Goal: Task Accomplishment & Management: Complete application form

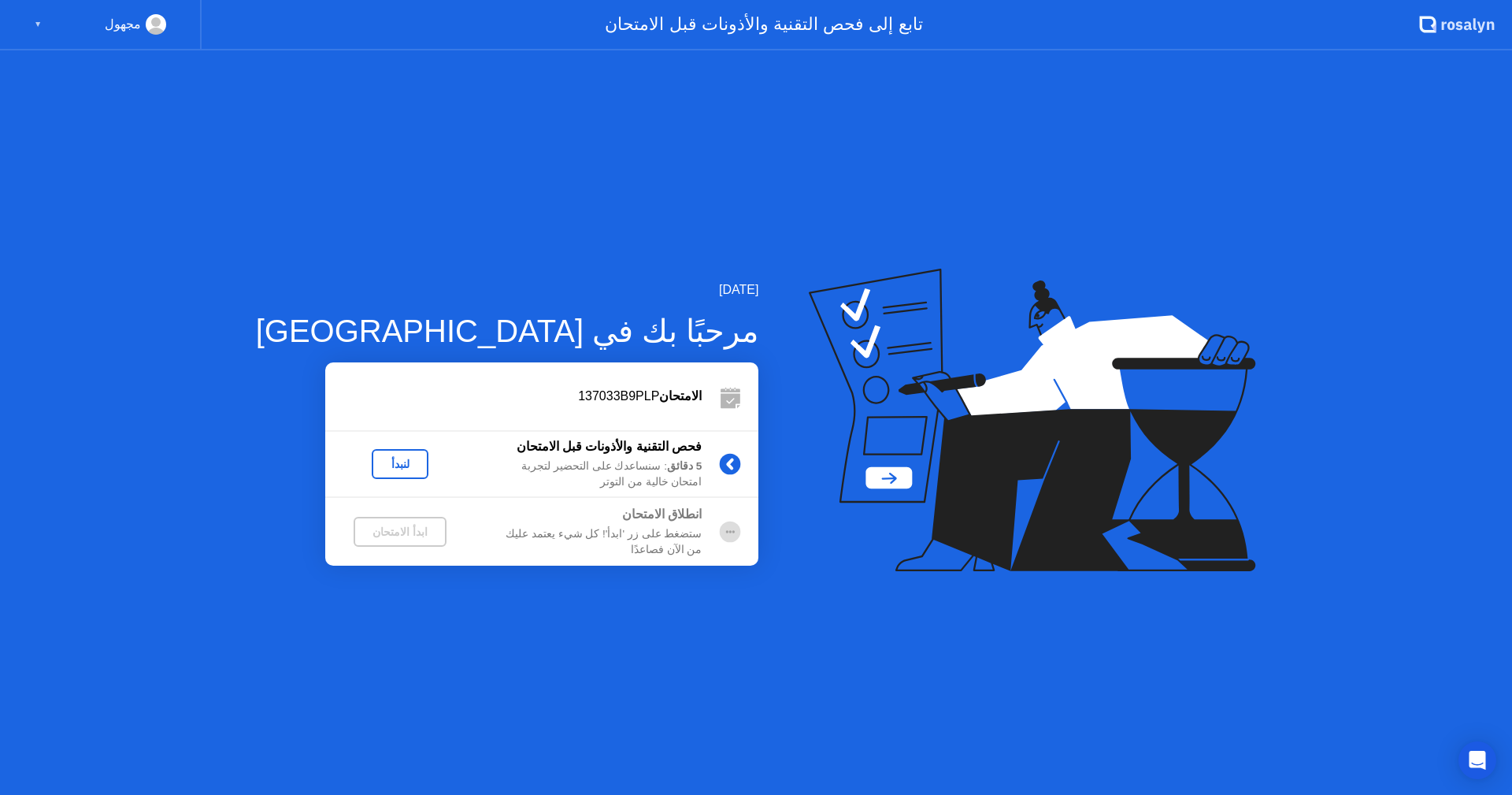
click at [378, 466] on div "لنبدأ" at bounding box center [400, 464] width 44 height 13
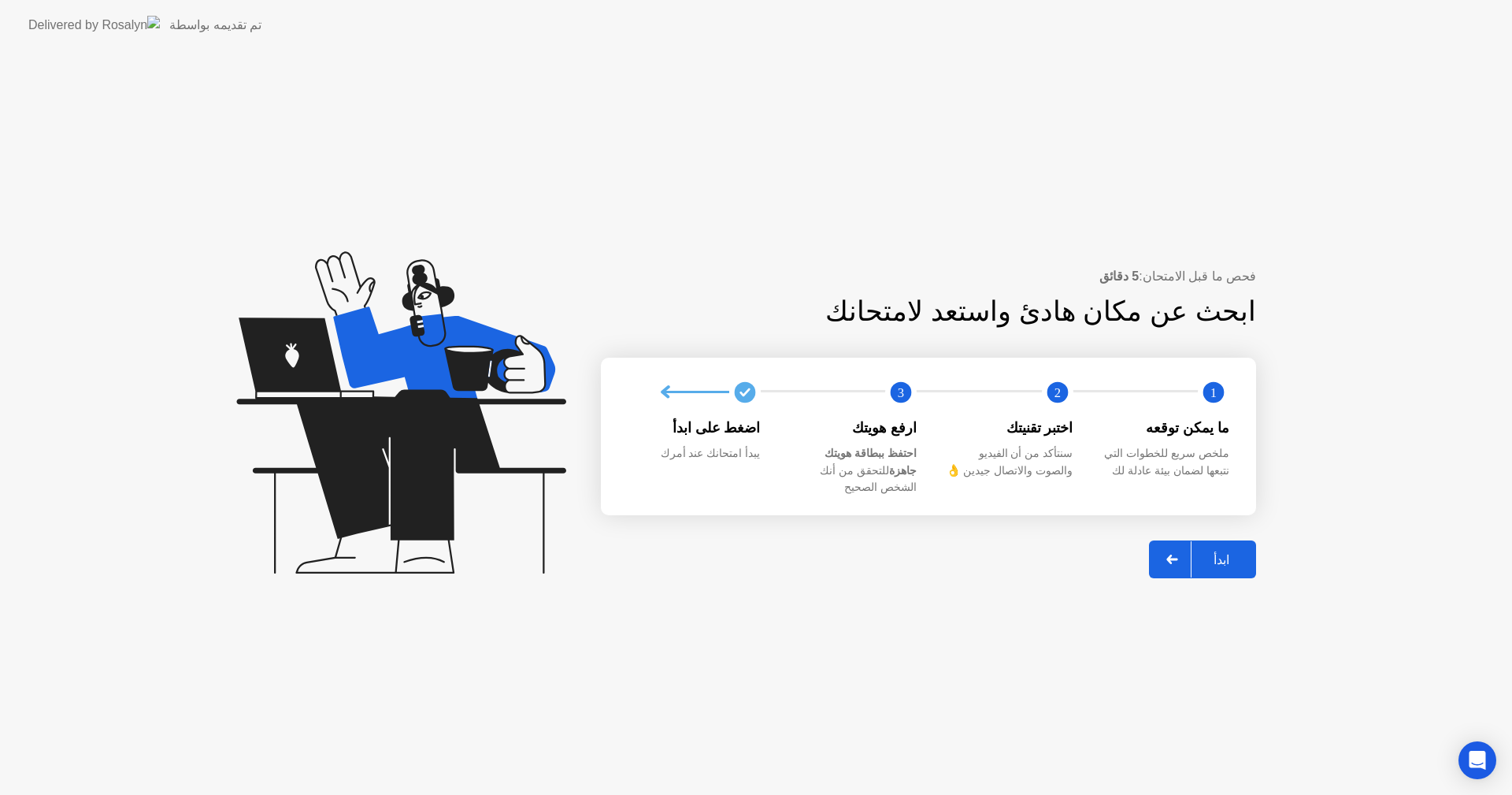
click at [1191, 558] on div at bounding box center [1172, 559] width 38 height 36
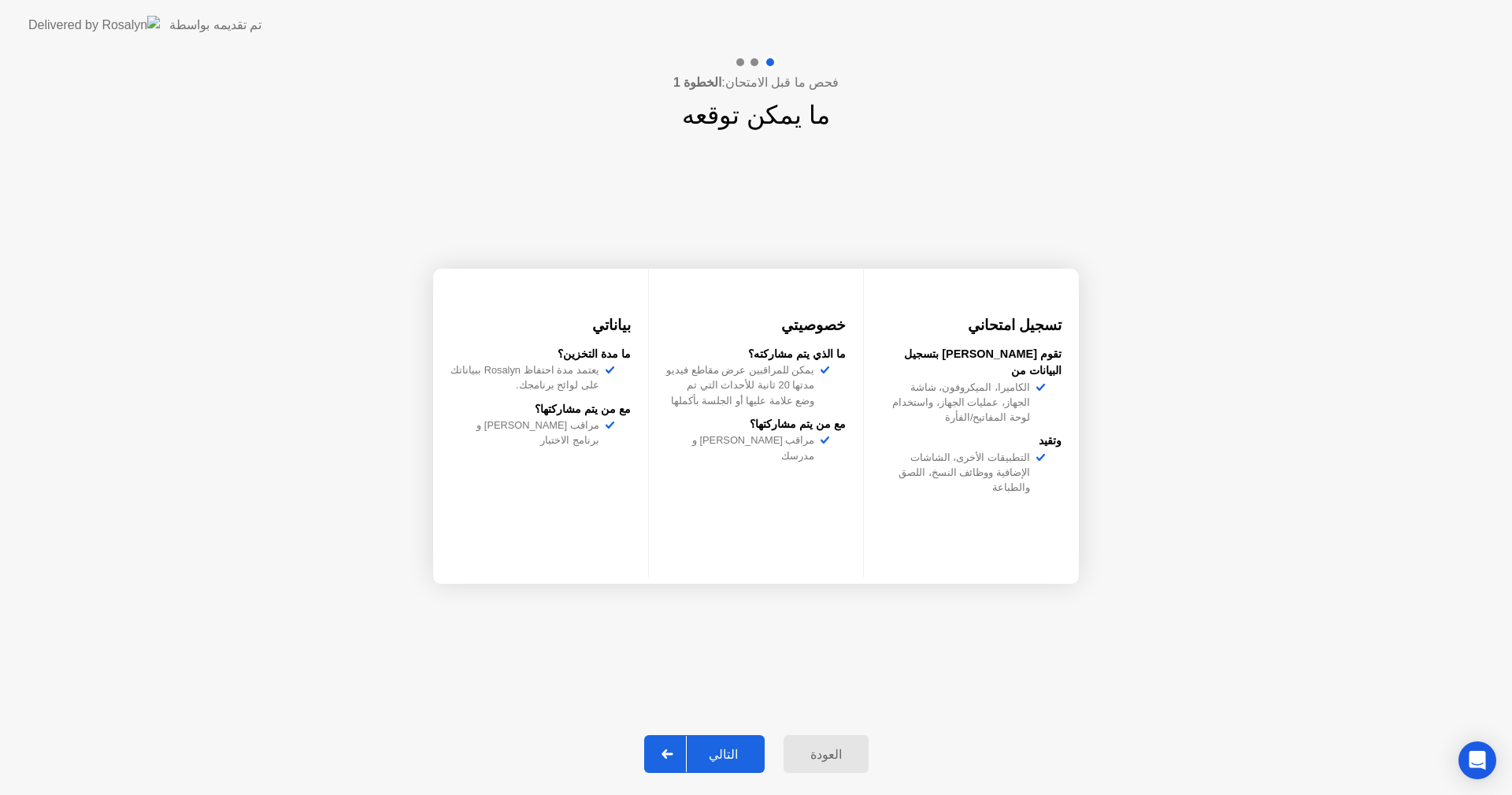
click at [686, 750] on div at bounding box center [667, 754] width 38 height 36
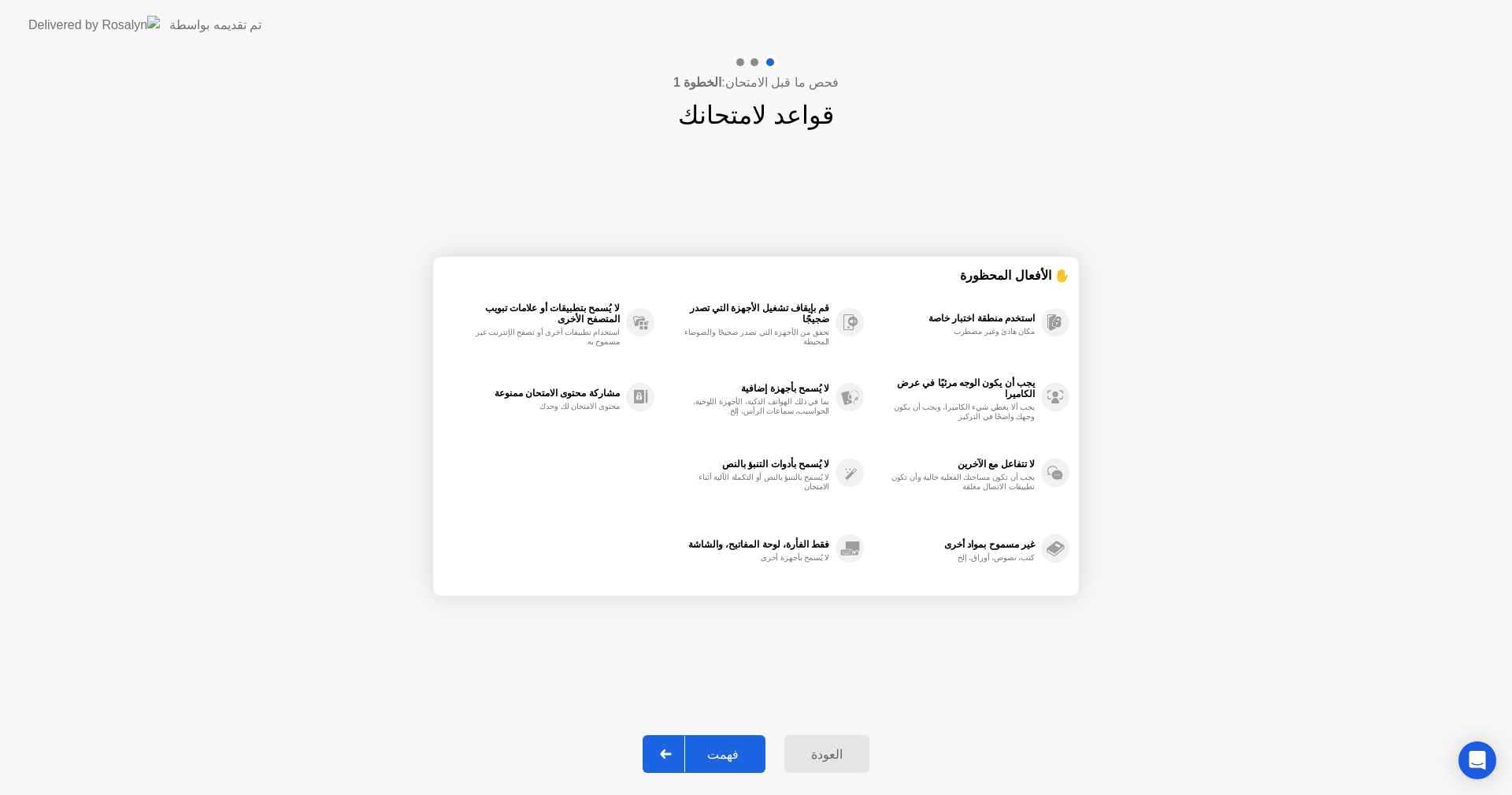
click at [685, 750] on div at bounding box center [666, 754] width 38 height 36
select select "**********"
select select "*******"
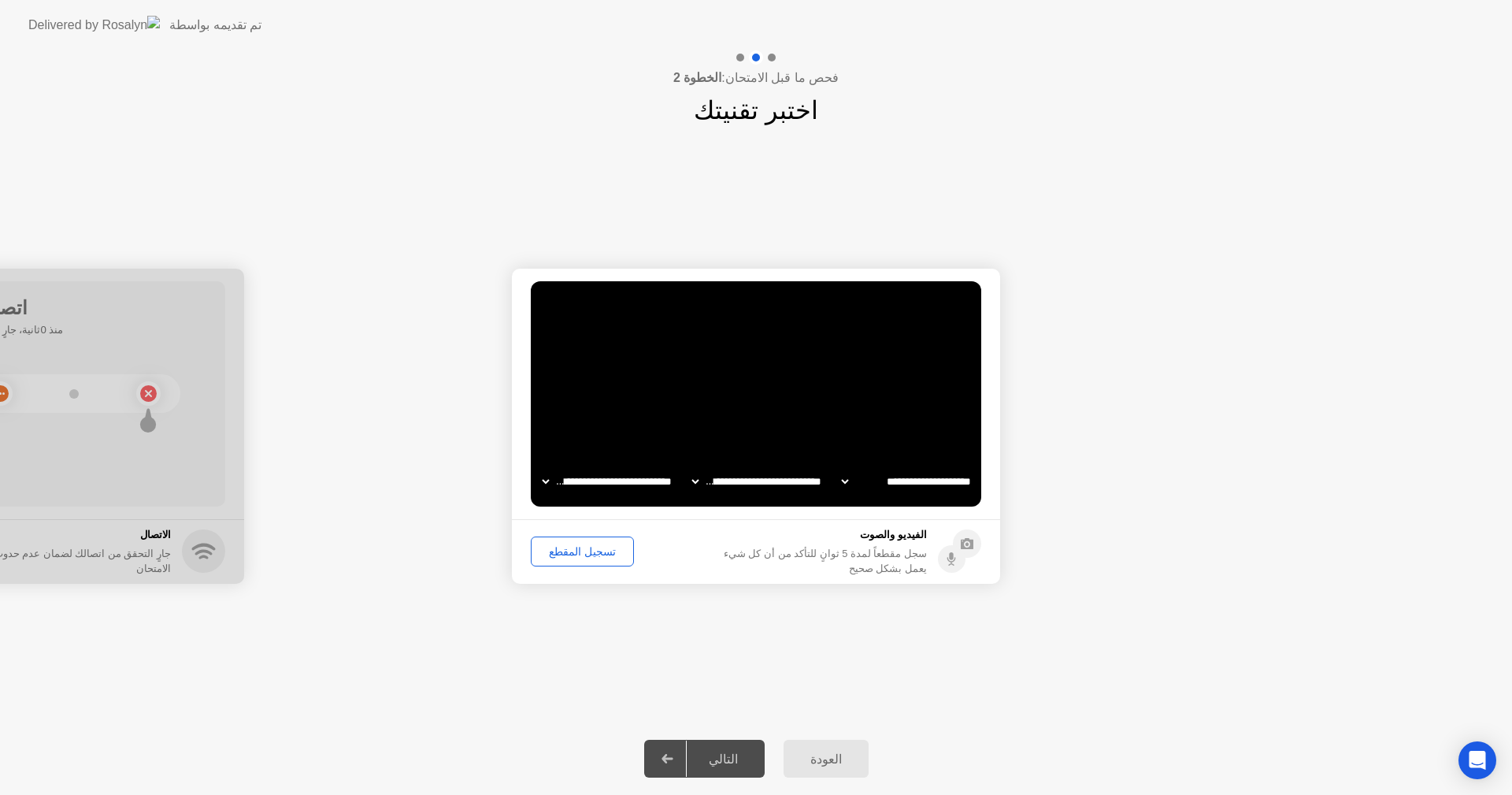
click at [587, 554] on div "تسجيل المقطع" at bounding box center [582, 551] width 92 height 13
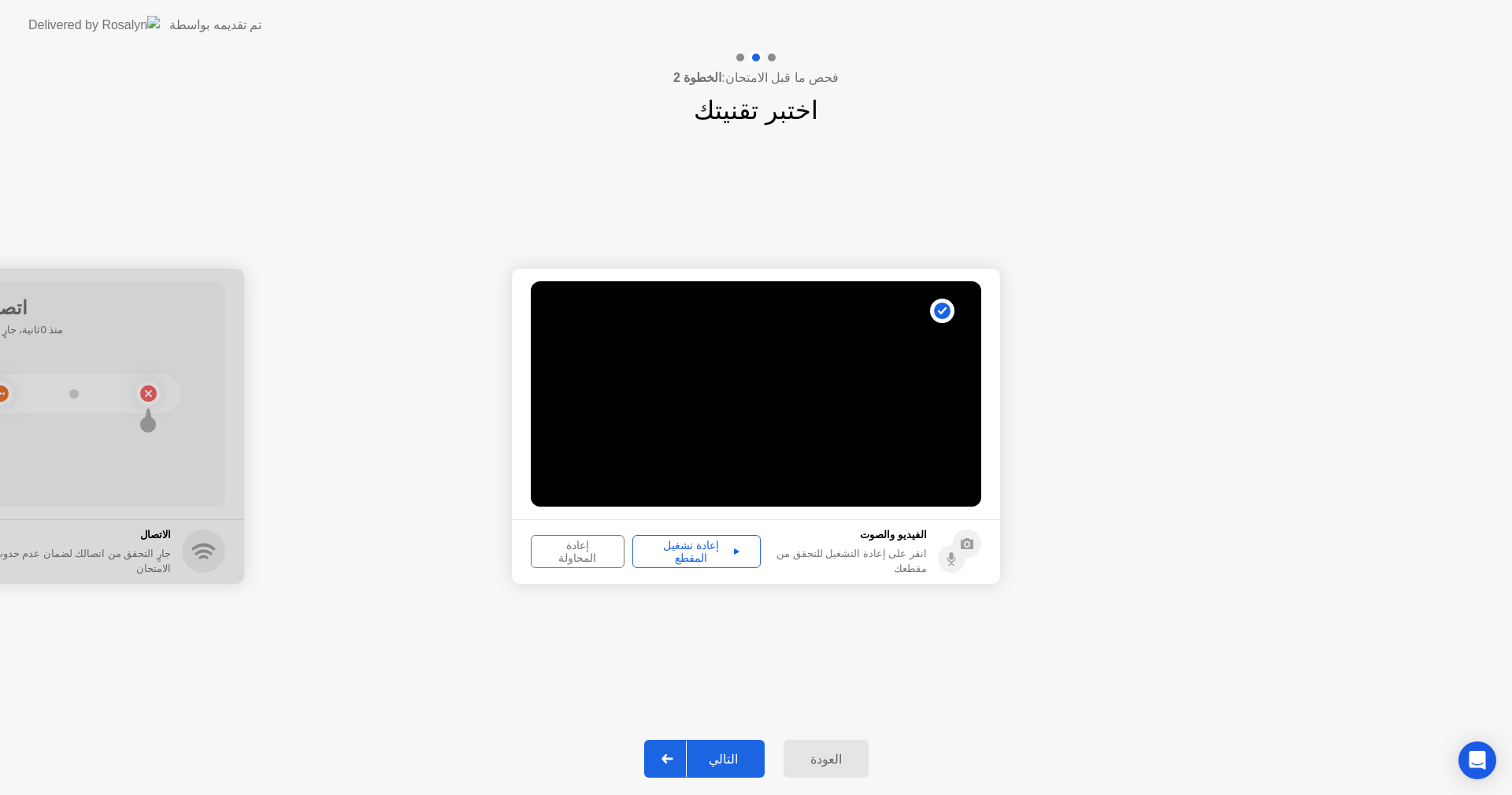
click at [691, 557] on div "إعادة تشغيل المقطع" at bounding box center [696, 551] width 118 height 25
click at [697, 758] on div "التالي" at bounding box center [722, 759] width 73 height 15
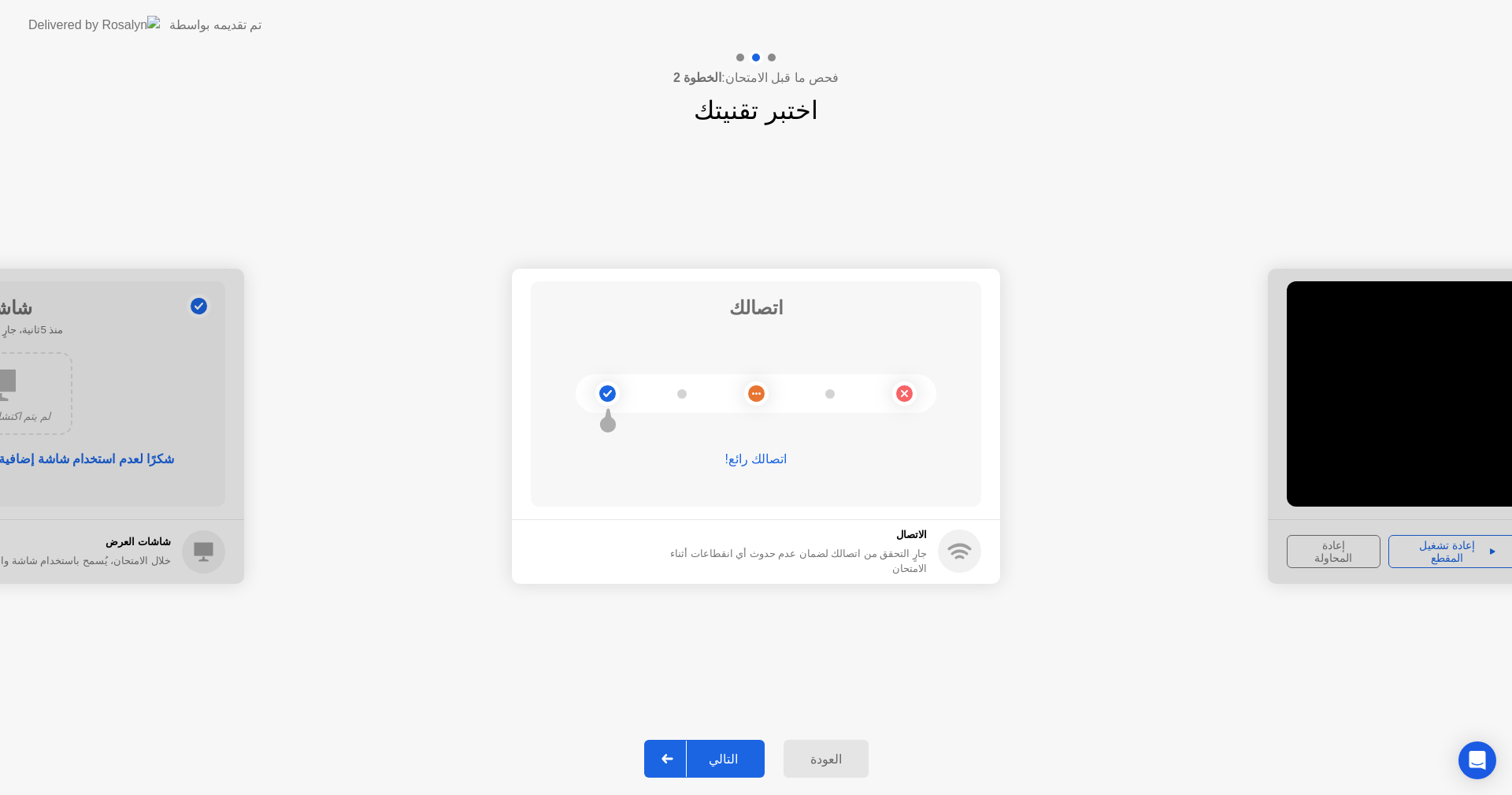
click at [697, 758] on div "التالي" at bounding box center [722, 759] width 73 height 15
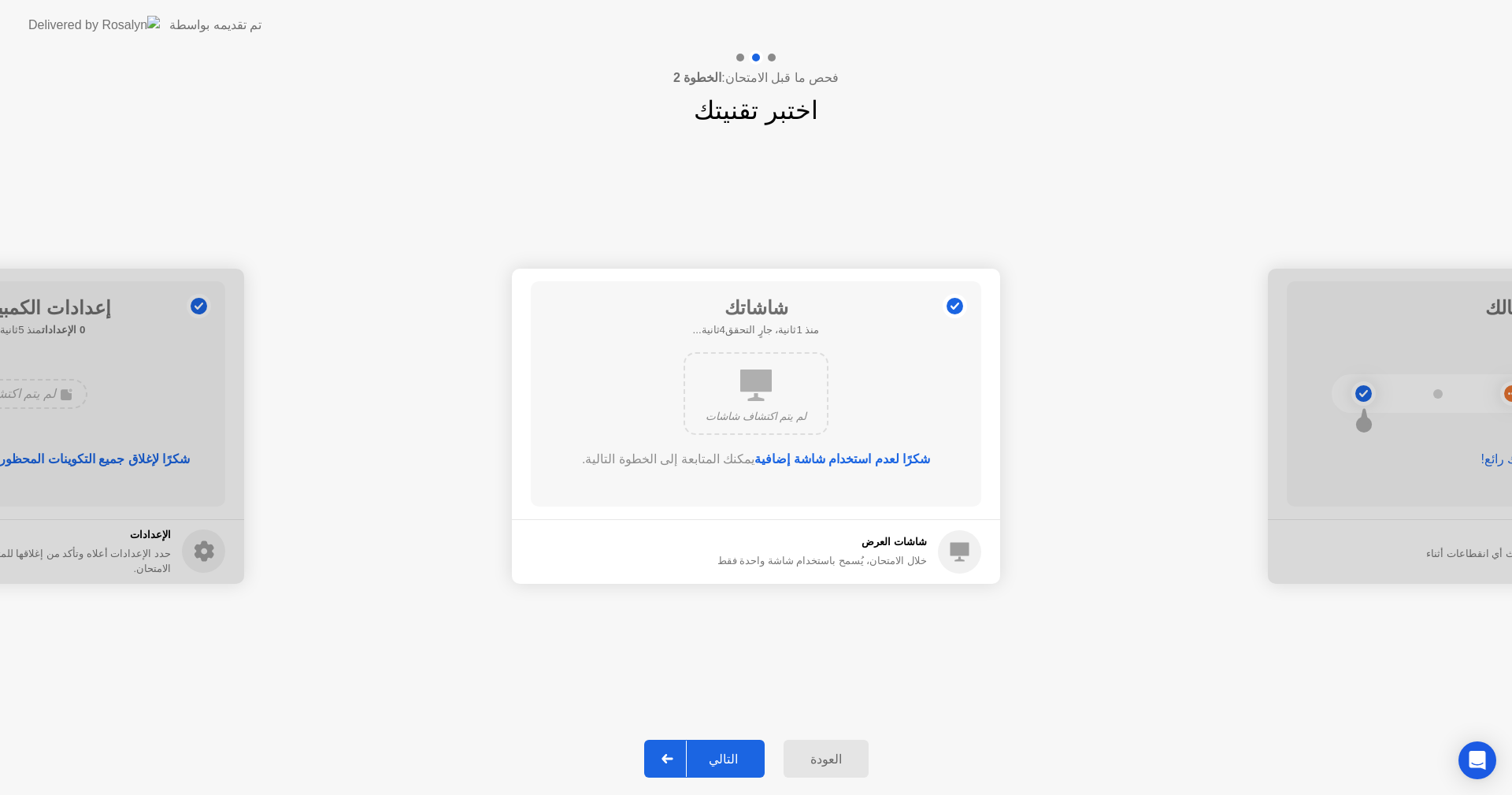
click at [697, 758] on div "التالي" at bounding box center [722, 759] width 73 height 15
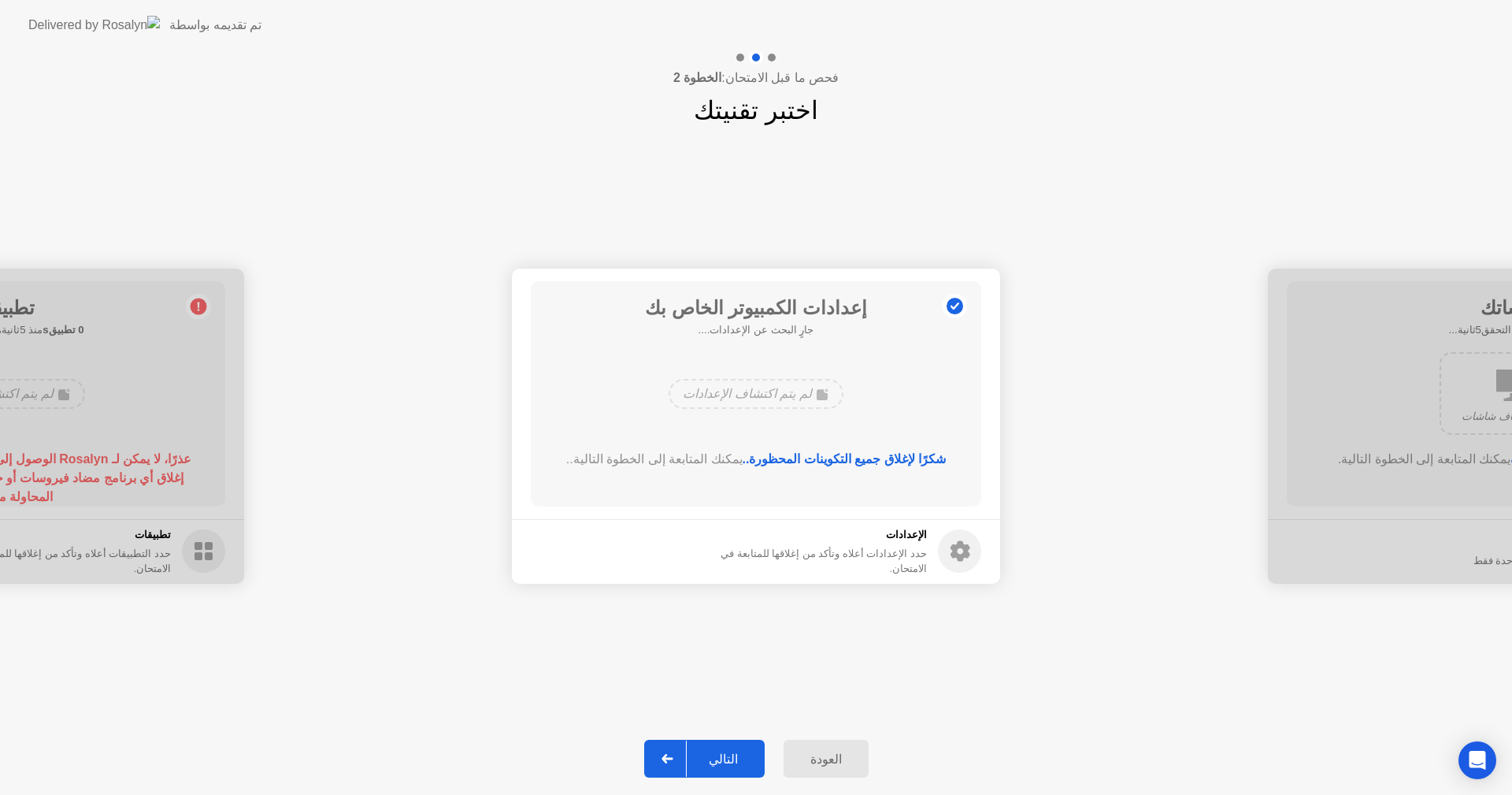
click at [697, 758] on div "التالي" at bounding box center [722, 759] width 73 height 15
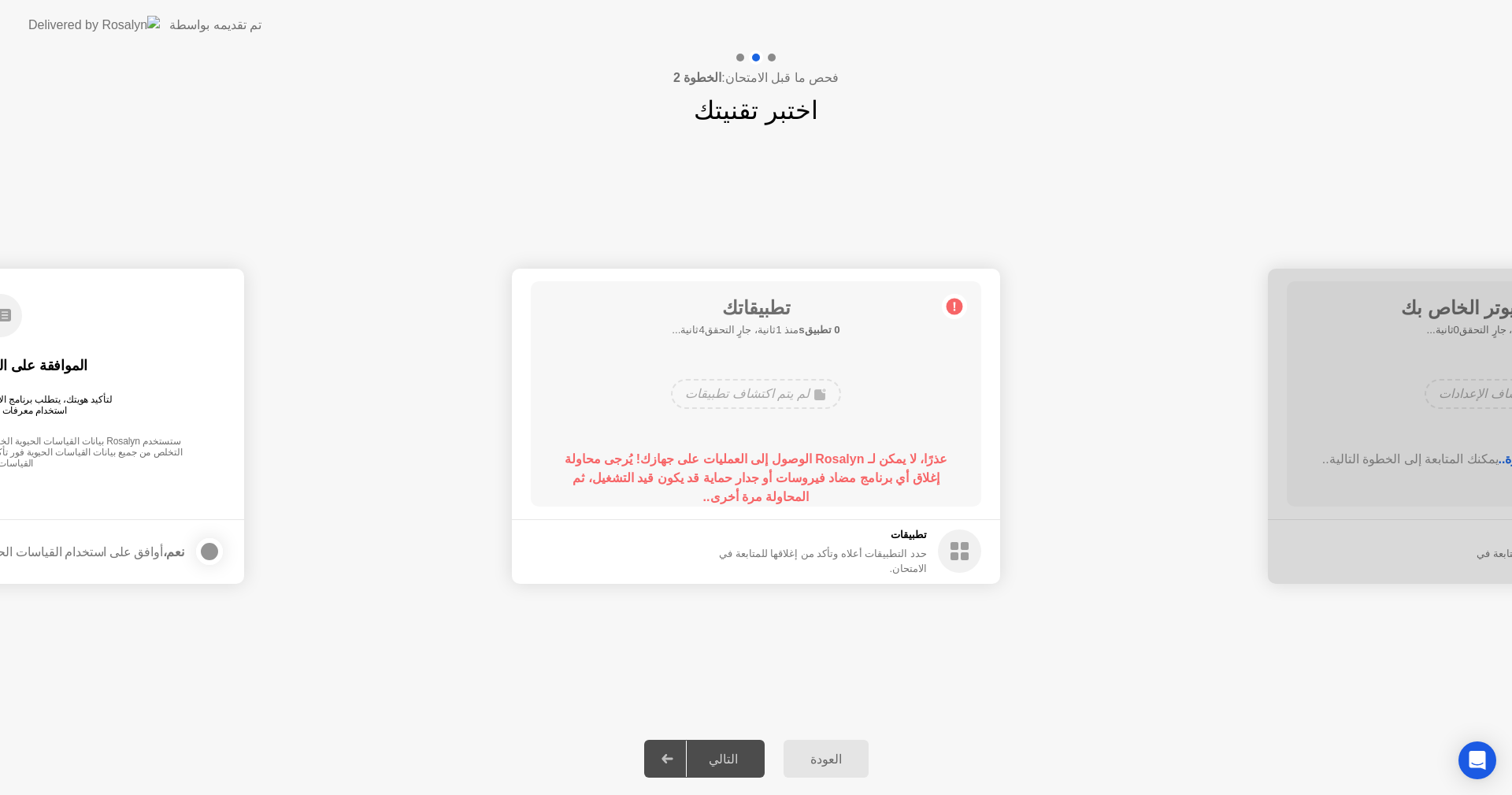
click at [951, 555] on rect at bounding box center [953, 555] width 8 height 8
click at [952, 308] on circle at bounding box center [955, 306] width 17 height 17
click at [821, 758] on div "العودة" at bounding box center [826, 759] width 76 height 15
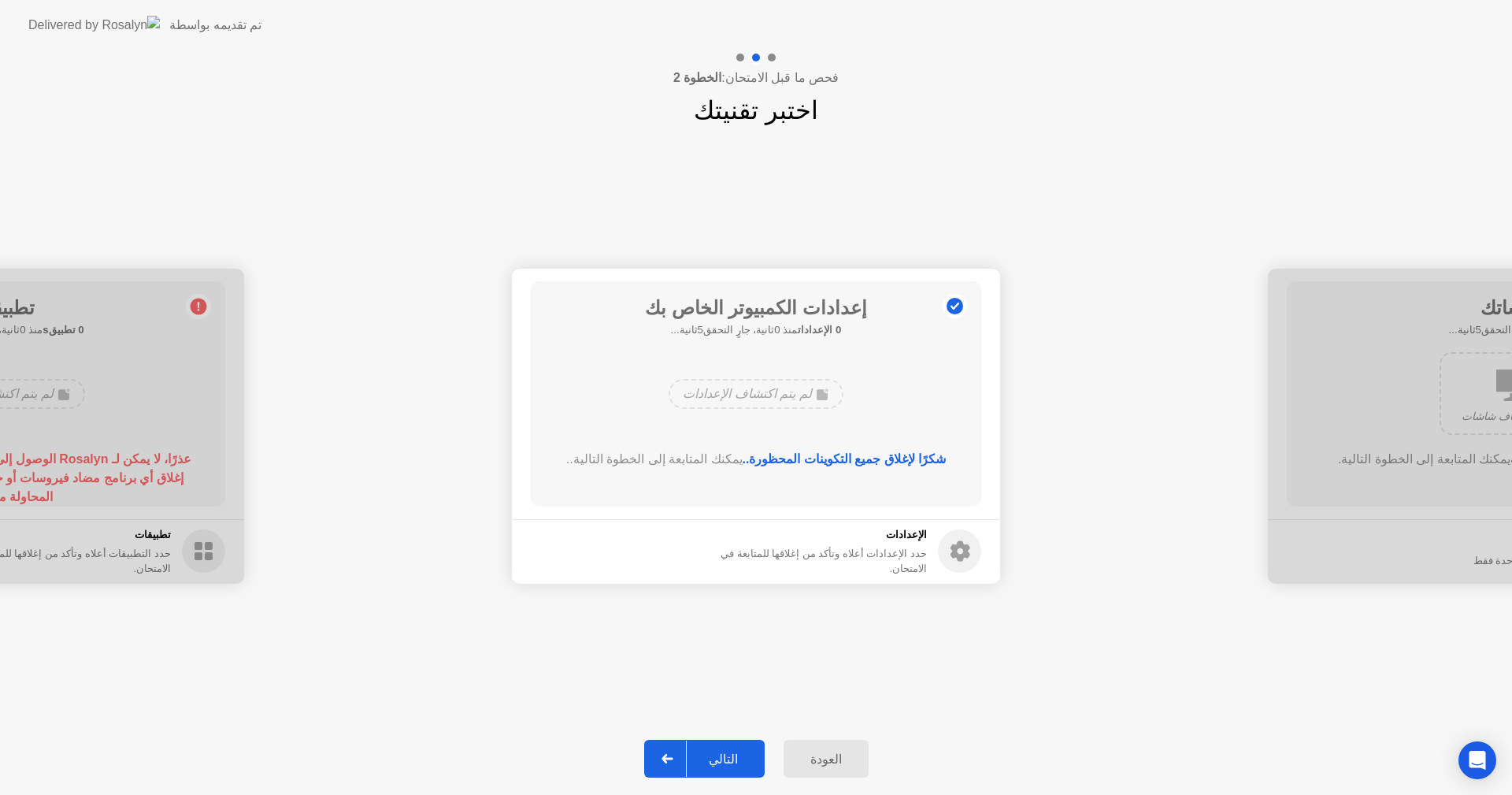
click at [709, 761] on div "التالي" at bounding box center [722, 759] width 73 height 15
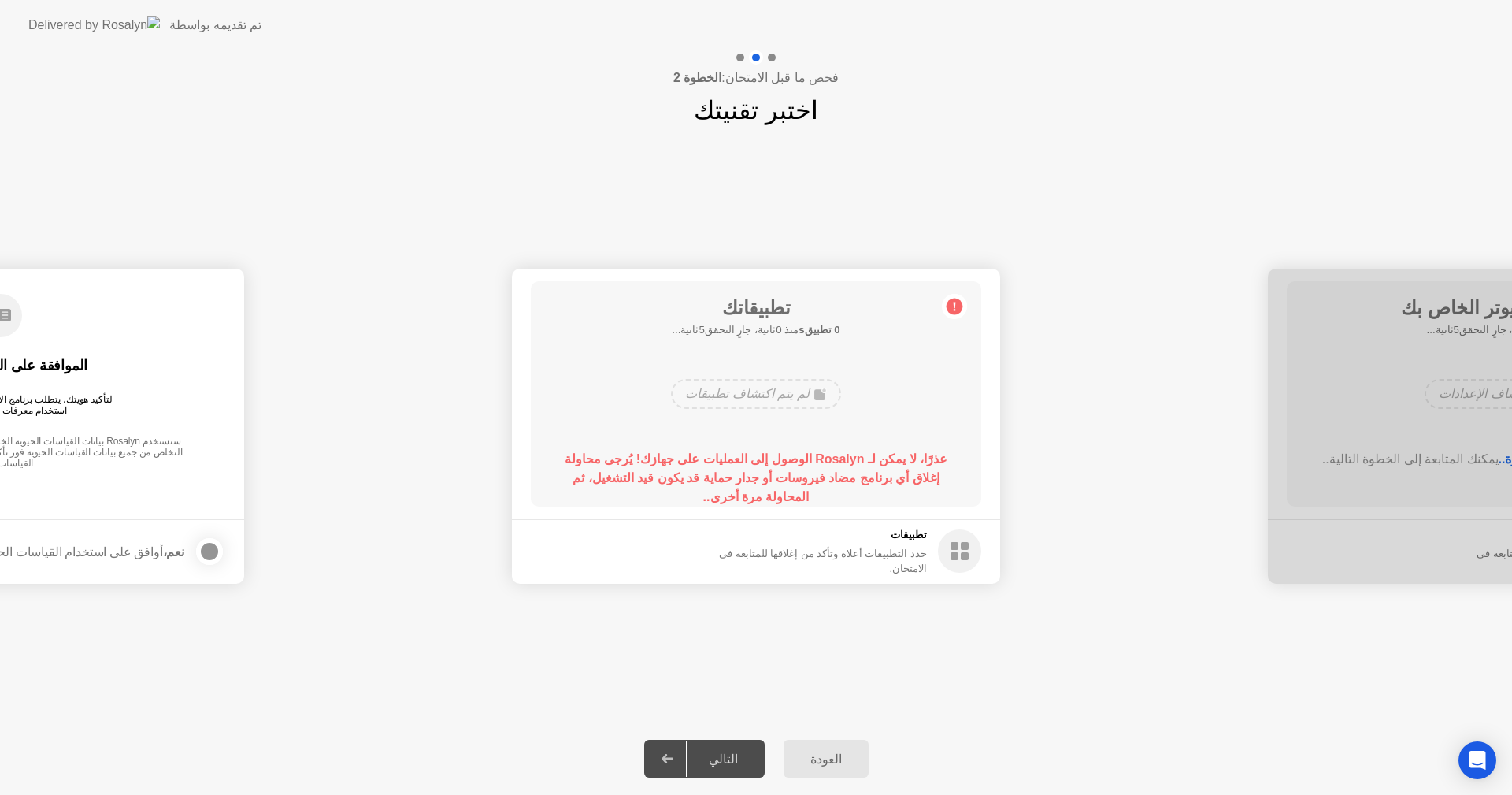
click at [953, 557] on rect at bounding box center [953, 555] width 8 height 8
click at [824, 769] on button "العودة" at bounding box center [826, 758] width 85 height 38
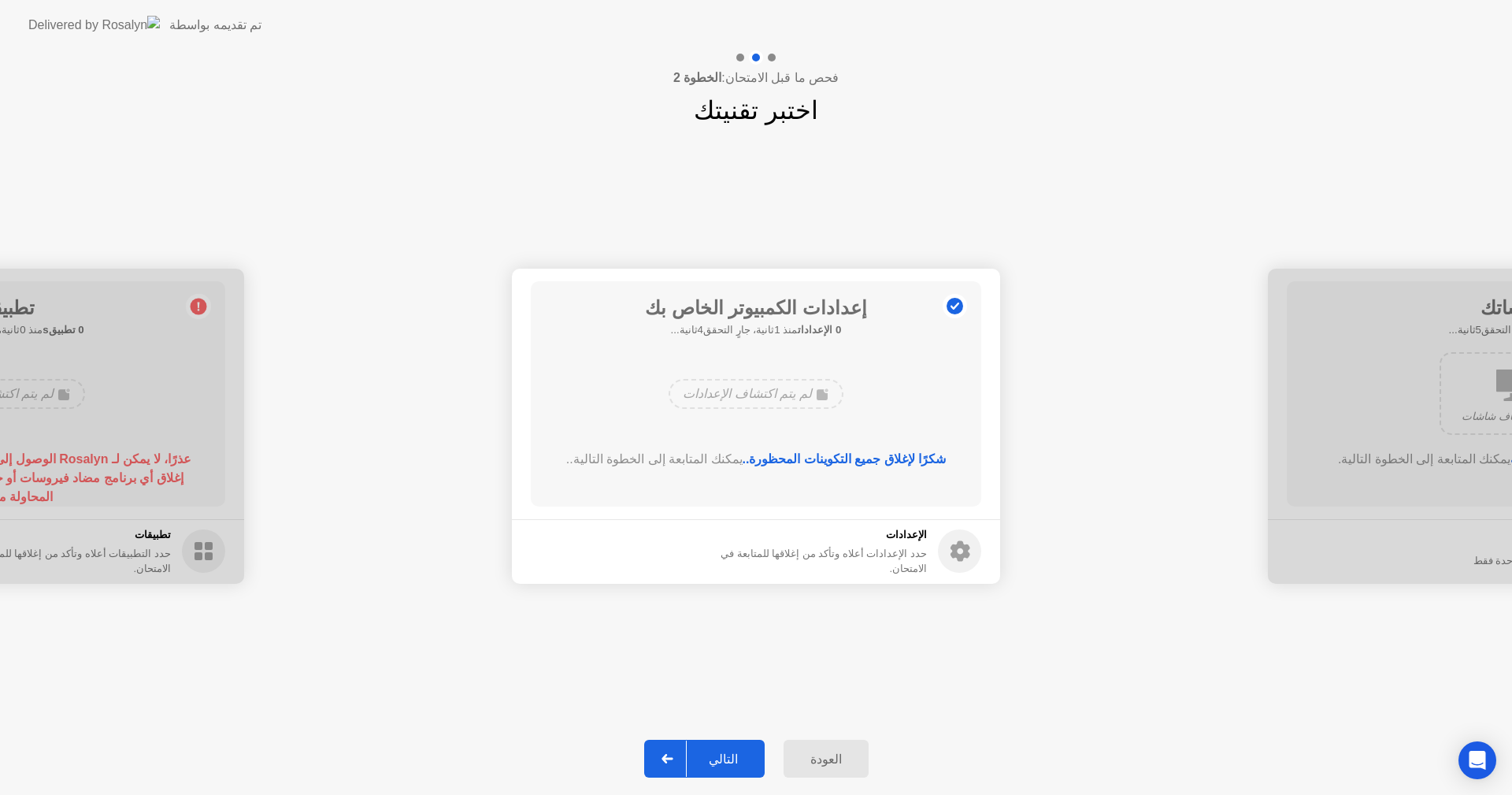
click at [700, 756] on div "التالي" at bounding box center [722, 759] width 73 height 15
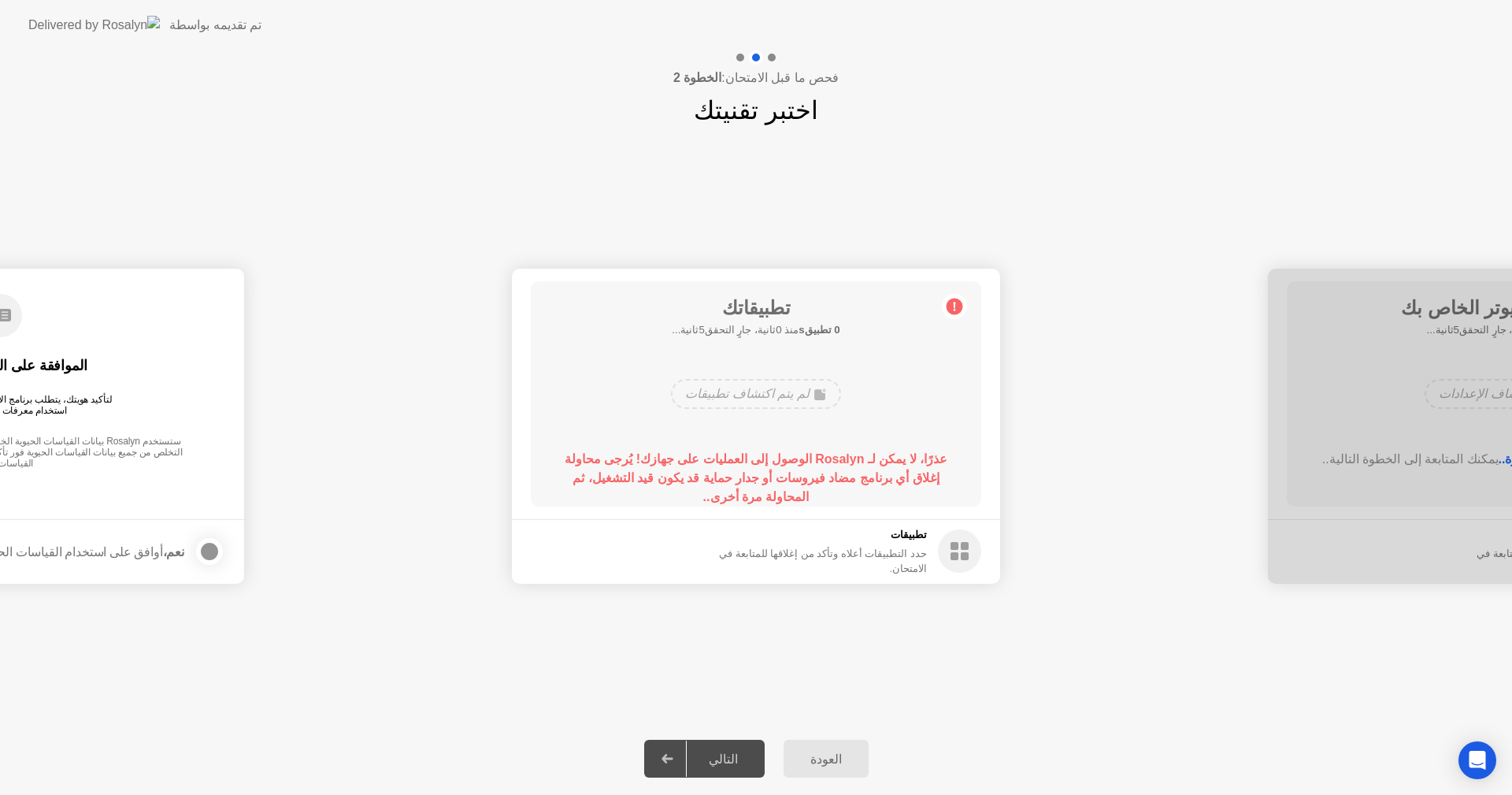
click at [957, 307] on circle at bounding box center [955, 306] width 17 height 17
click at [771, 461] on b "عذرًا، لا يمكن لـ Rosalyn الوصول إلى العمليات على جهازك! يُرجى محاولة إغلاق أي …" at bounding box center [756, 477] width 383 height 51
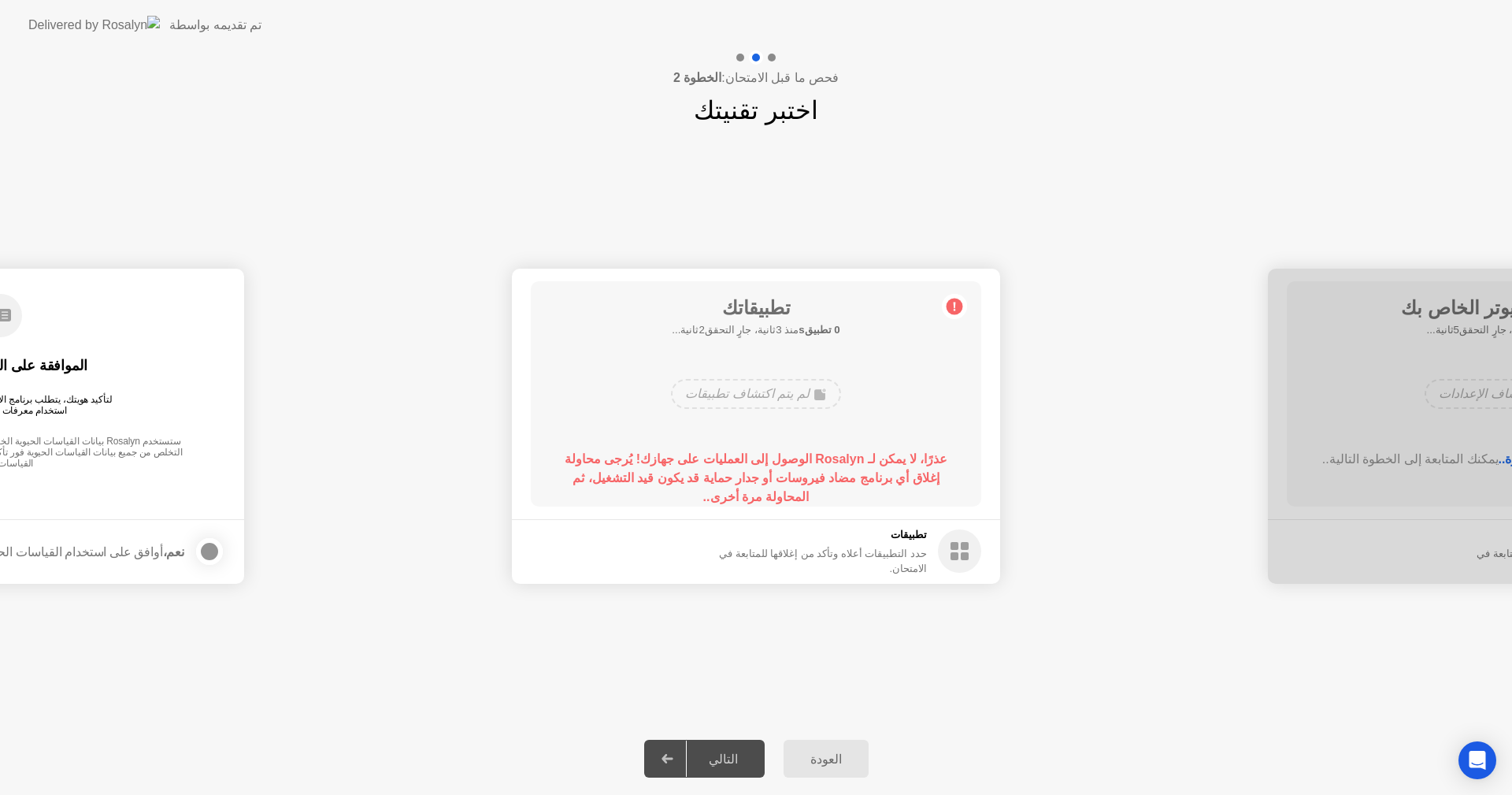
click at [771, 461] on b "عذرًا، لا يمكن لـ Rosalyn الوصول إلى العمليات على جهازك! يُرجى محاولة إغلاق أي …" at bounding box center [756, 477] width 383 height 51
click at [774, 396] on div "لم يتم اكتشاف تطبيقات" at bounding box center [756, 394] width 170 height 30
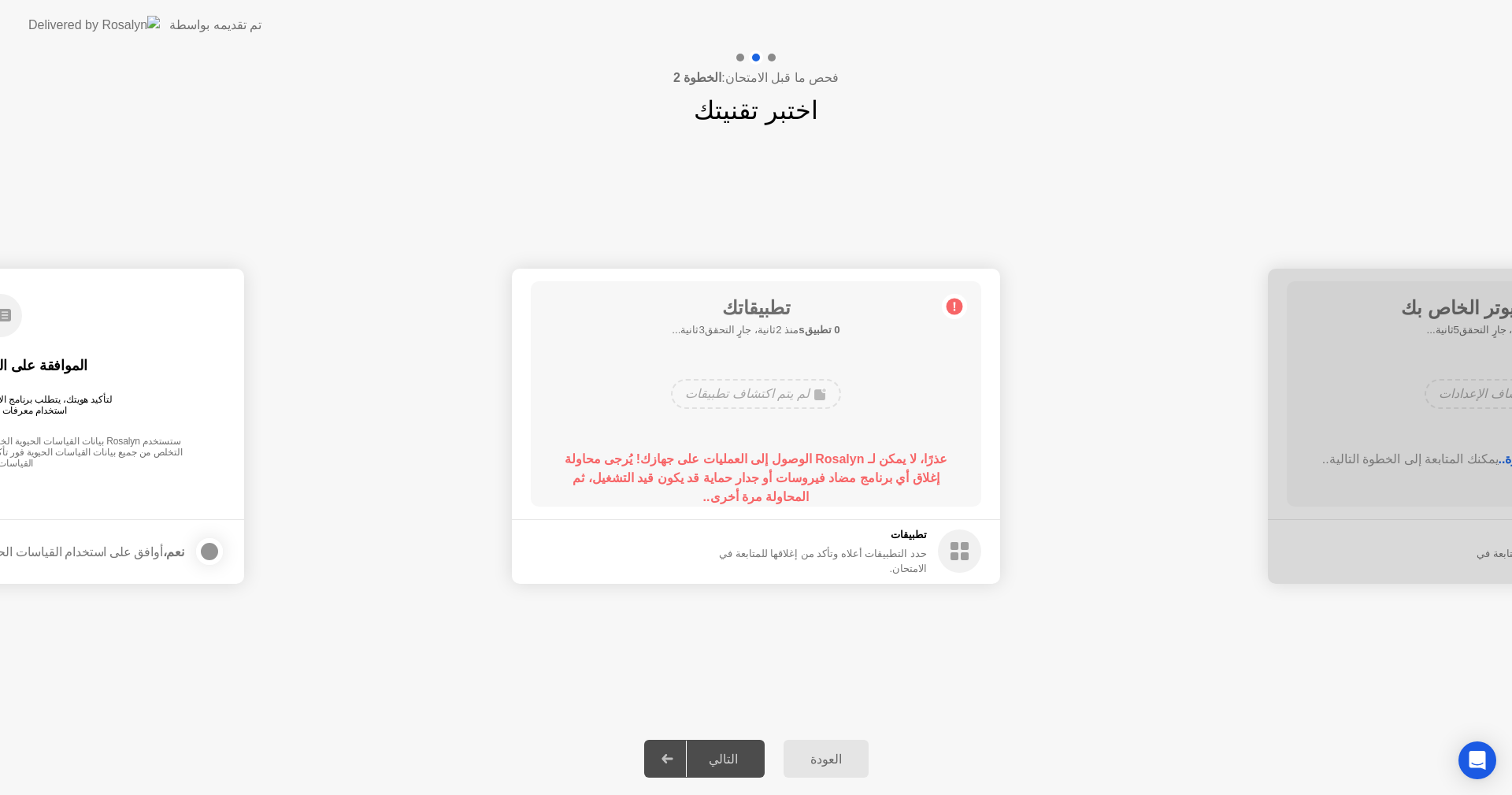
click at [774, 396] on div "لم يتم اكتشاف تطبيقات" at bounding box center [756, 394] width 170 height 30
click at [1479, 754] on icon "Open Intercom Messenger" at bounding box center [1477, 760] width 18 height 20
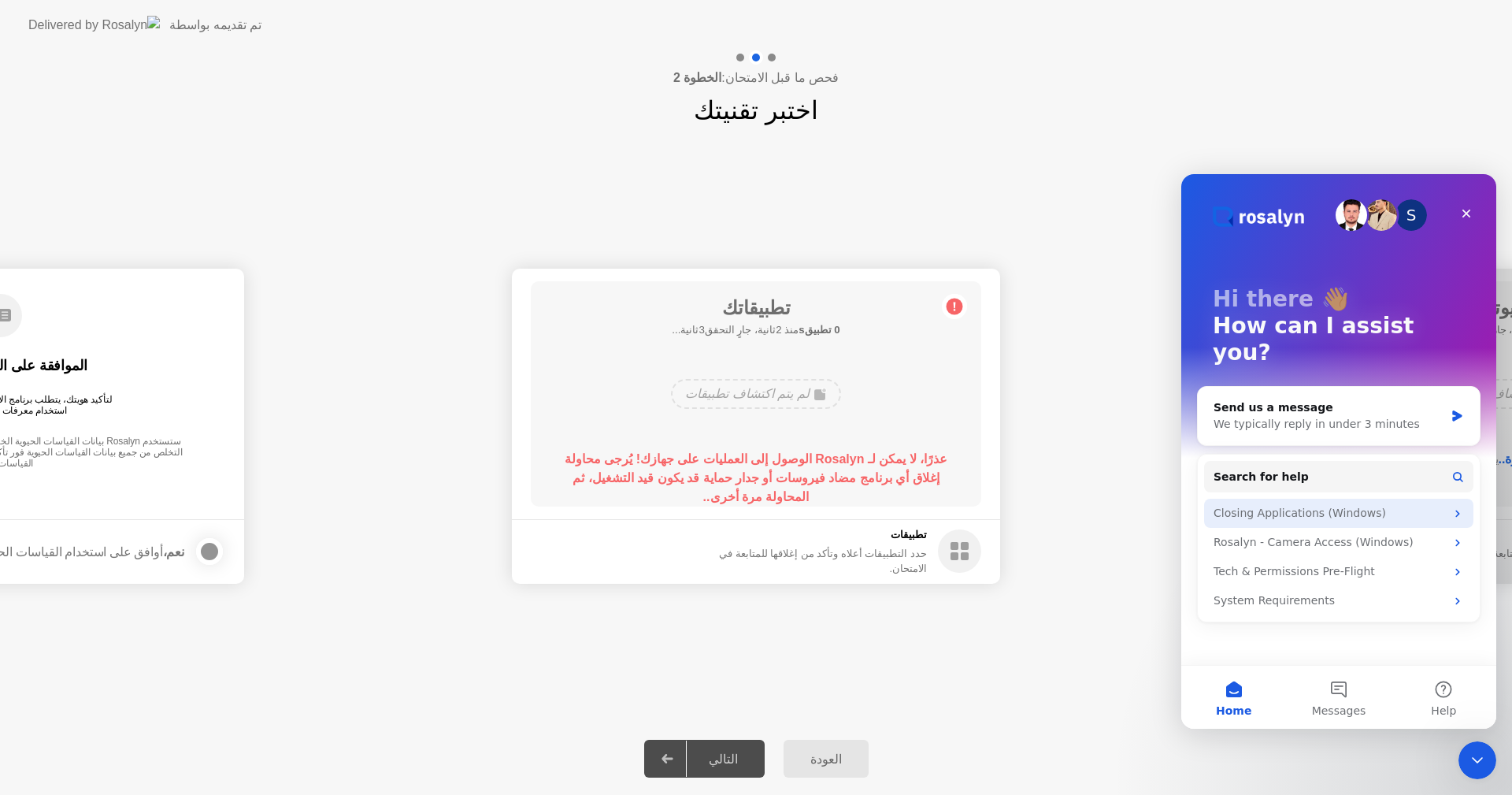
click at [1384, 505] on div "Closing Applications (Windows)" at bounding box center [1330, 513] width 232 height 17
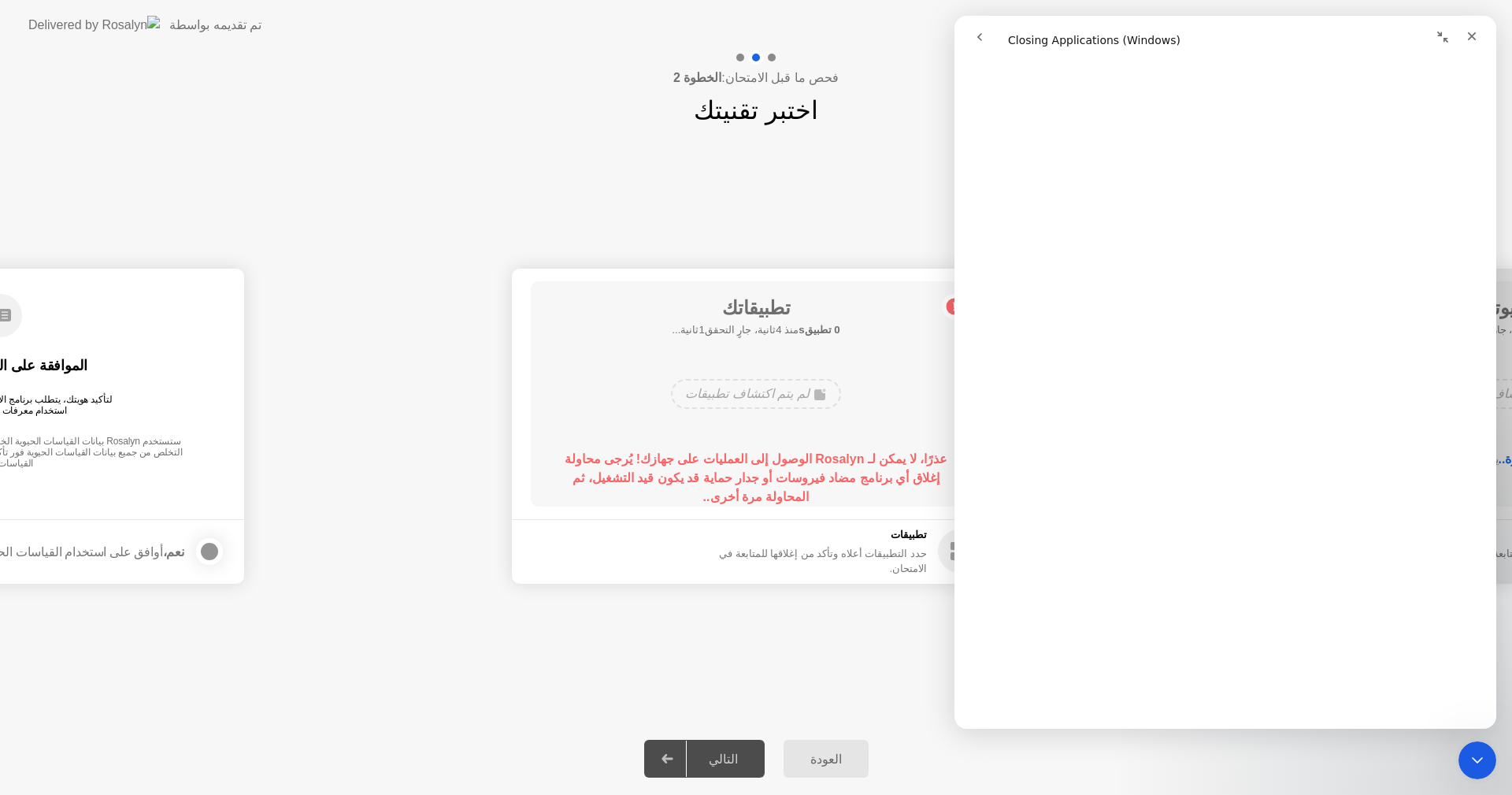
scroll to position [785, 0]
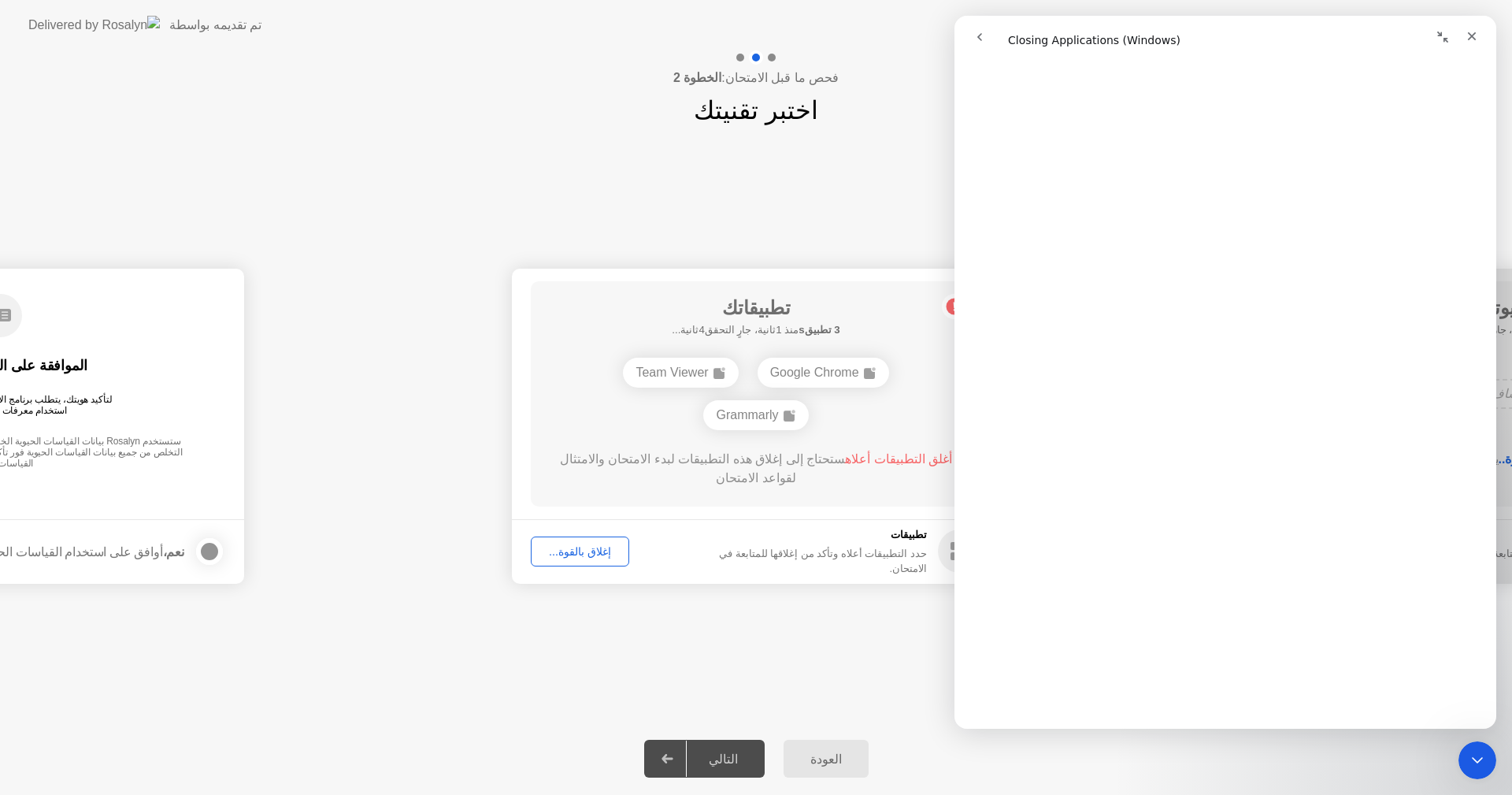
click at [1430, 751] on div "العودة التالي" at bounding box center [756, 759] width 1512 height 72
click at [1475, 31] on icon "Close" at bounding box center [1472, 36] width 13 height 13
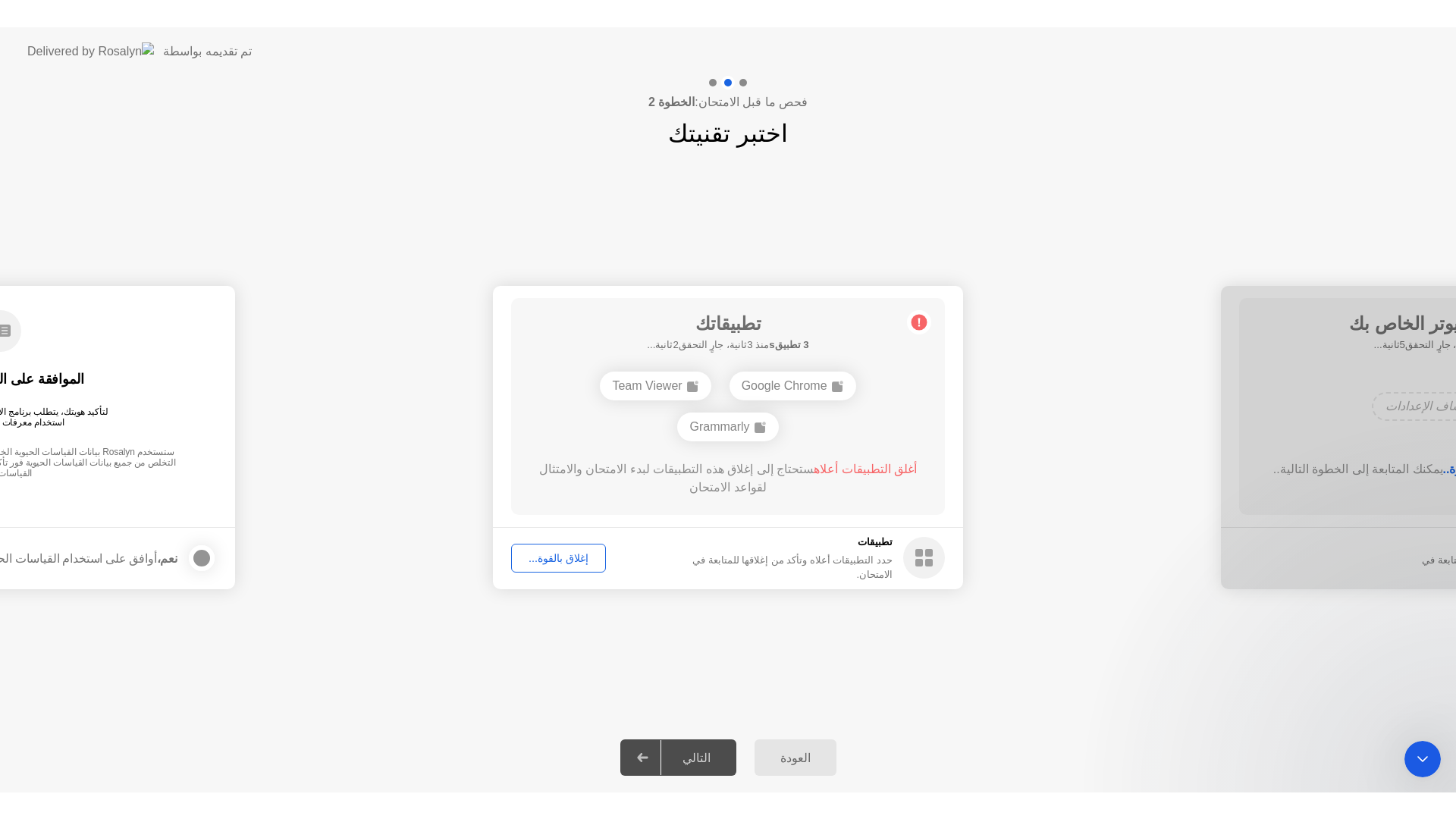
scroll to position [0, 0]
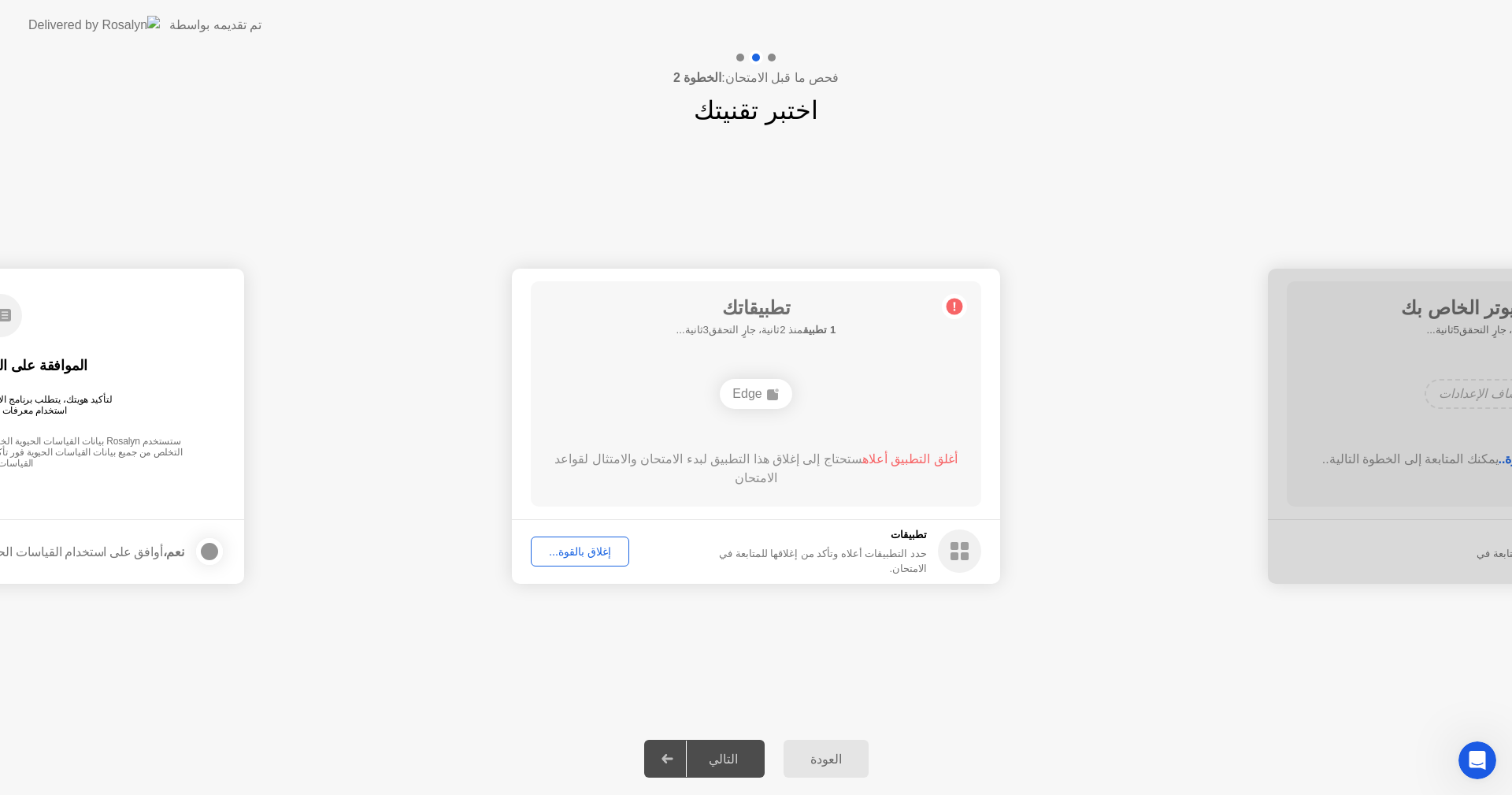
click at [592, 547] on div "إغلاق بالقوة..." at bounding box center [580, 551] width 87 height 13
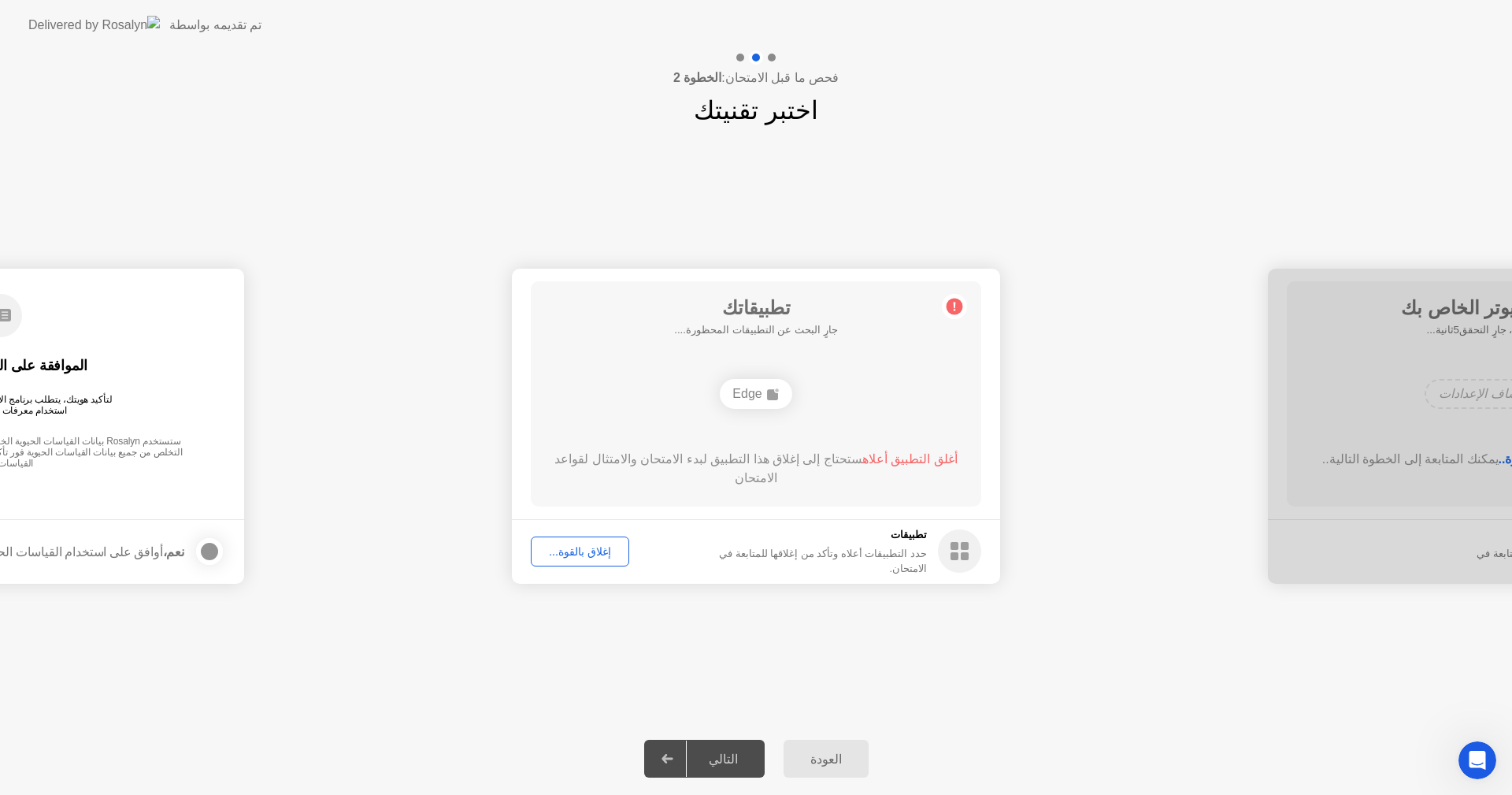
click at [573, 553] on div "إغلاق بالقوة..." at bounding box center [580, 551] width 87 height 13
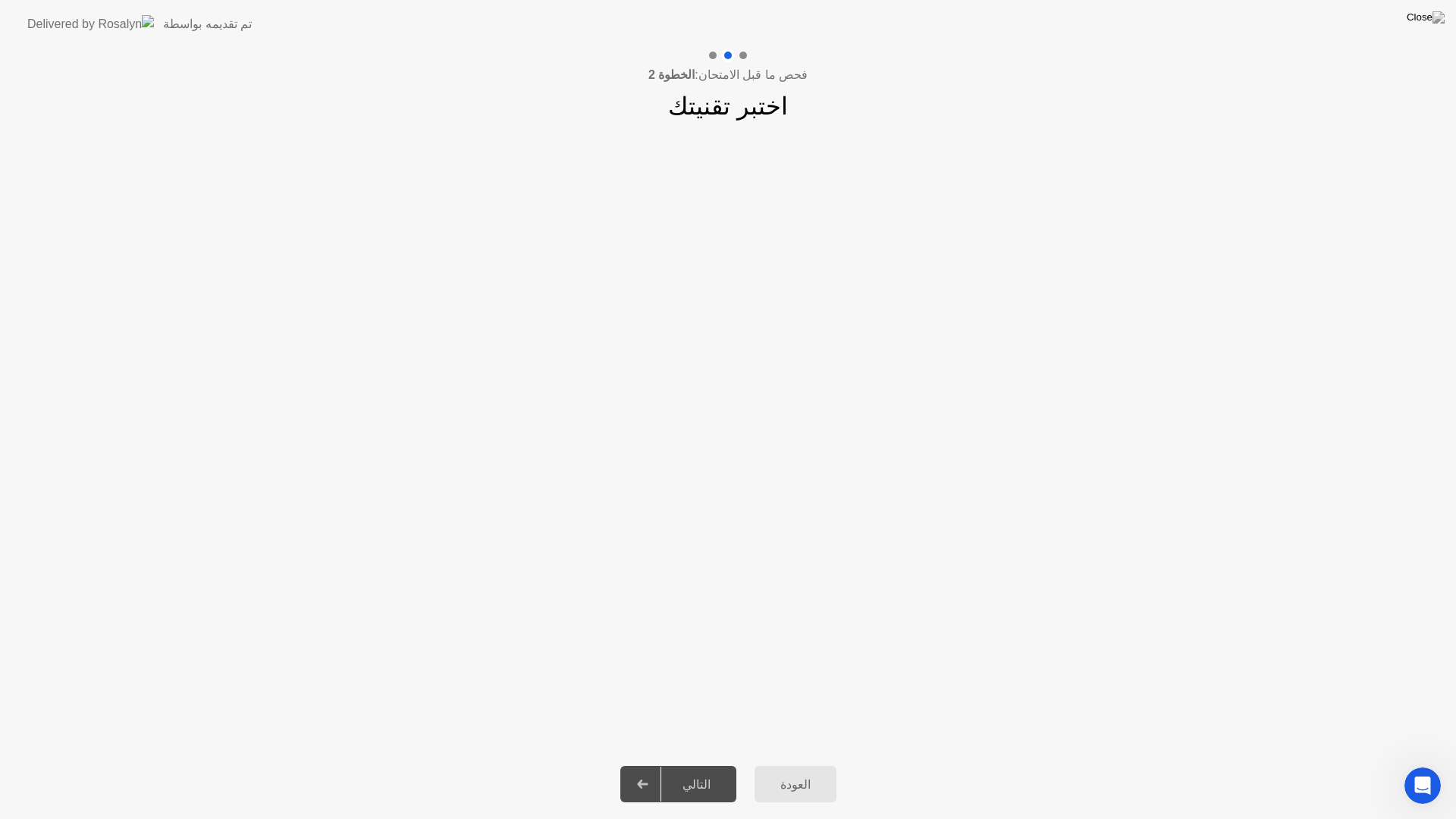
click at [705, 765] on div "التالي" at bounding box center [696, 785] width 70 height 15
click at [781, 765] on div "العودة" at bounding box center [795, 785] width 73 height 15
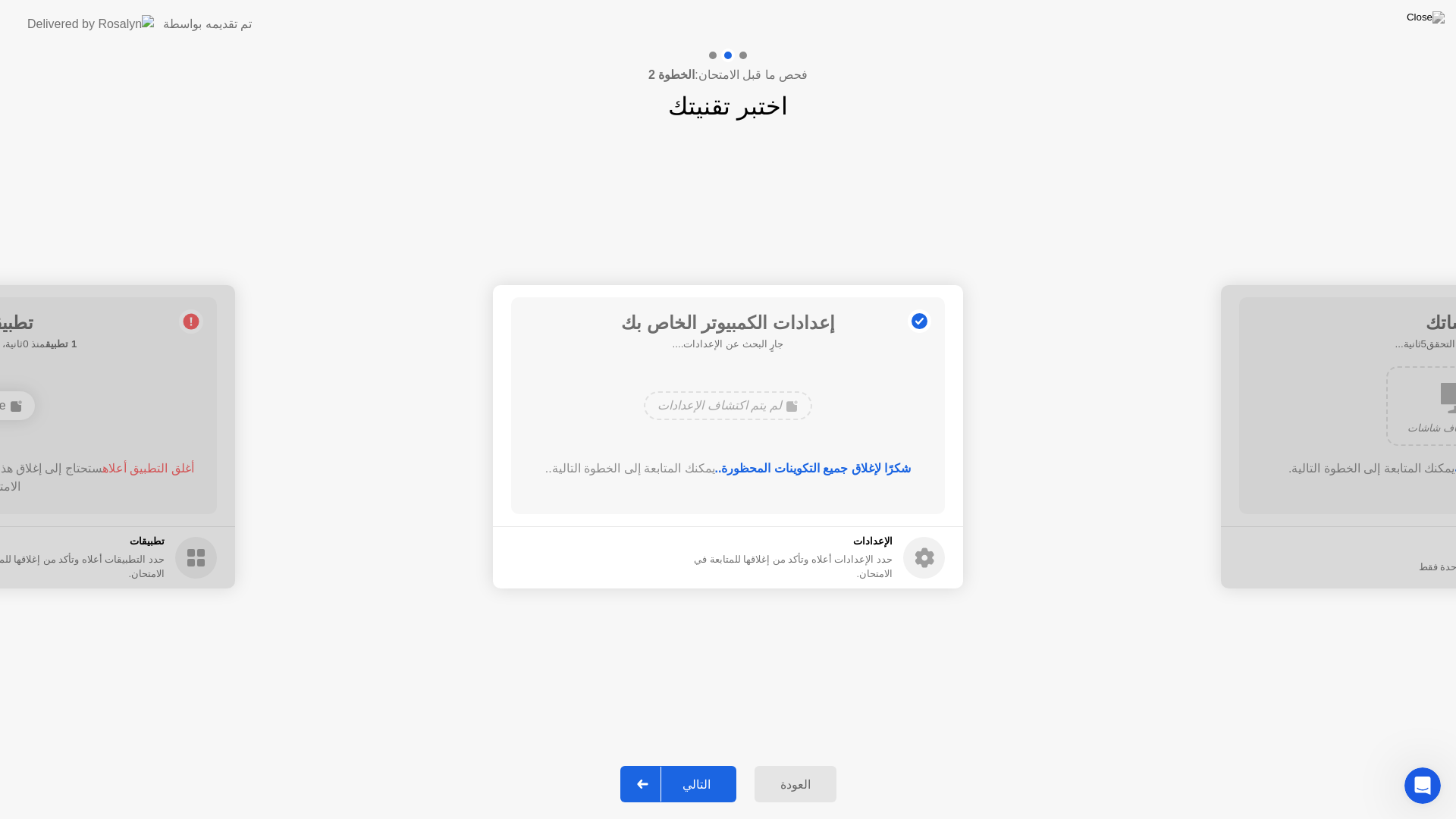
click at [673, 765] on button "التالي" at bounding box center [678, 784] width 116 height 36
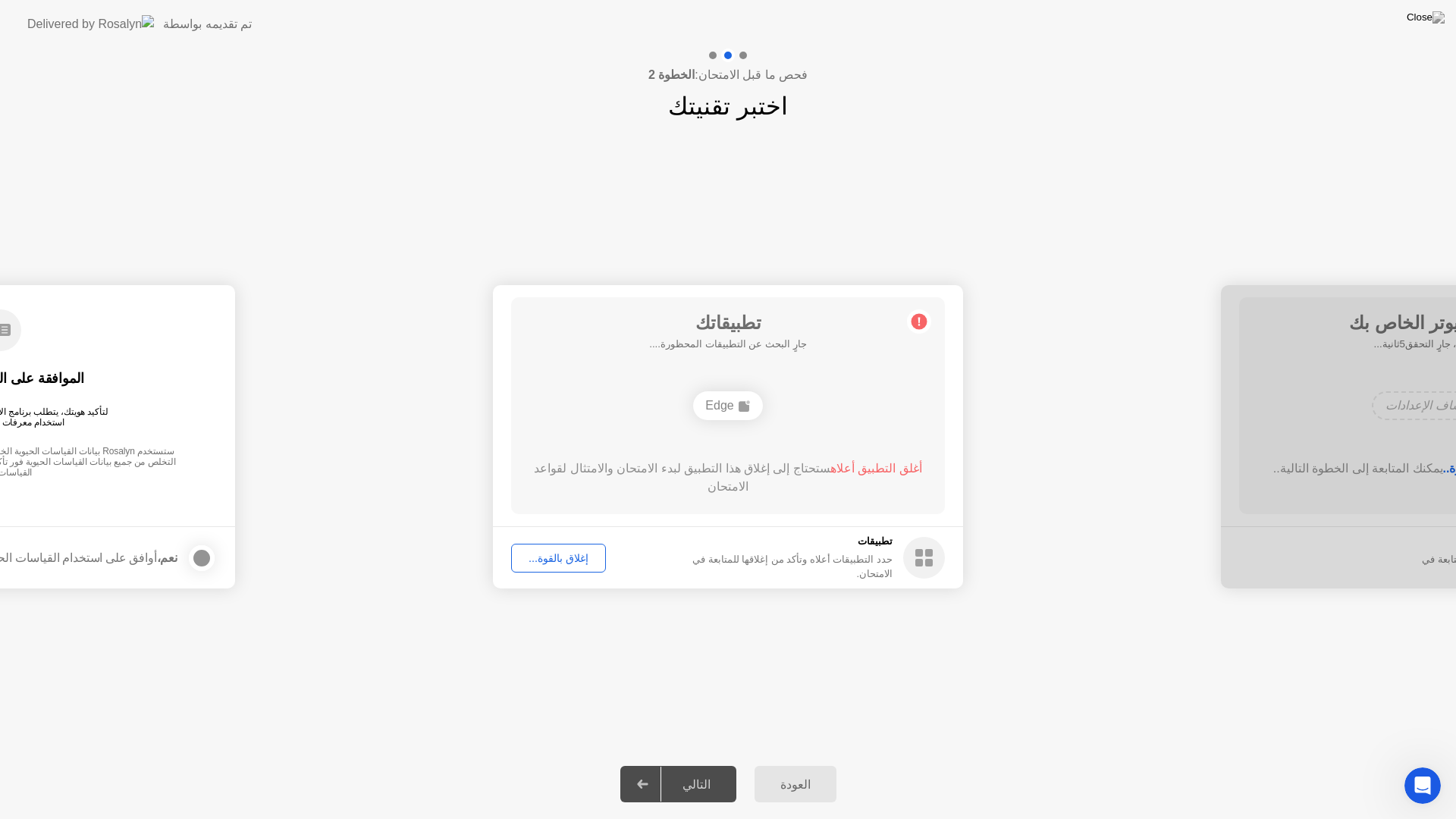
click at [571, 563] on div "إغلاق بالقوة..." at bounding box center [558, 558] width 84 height 12
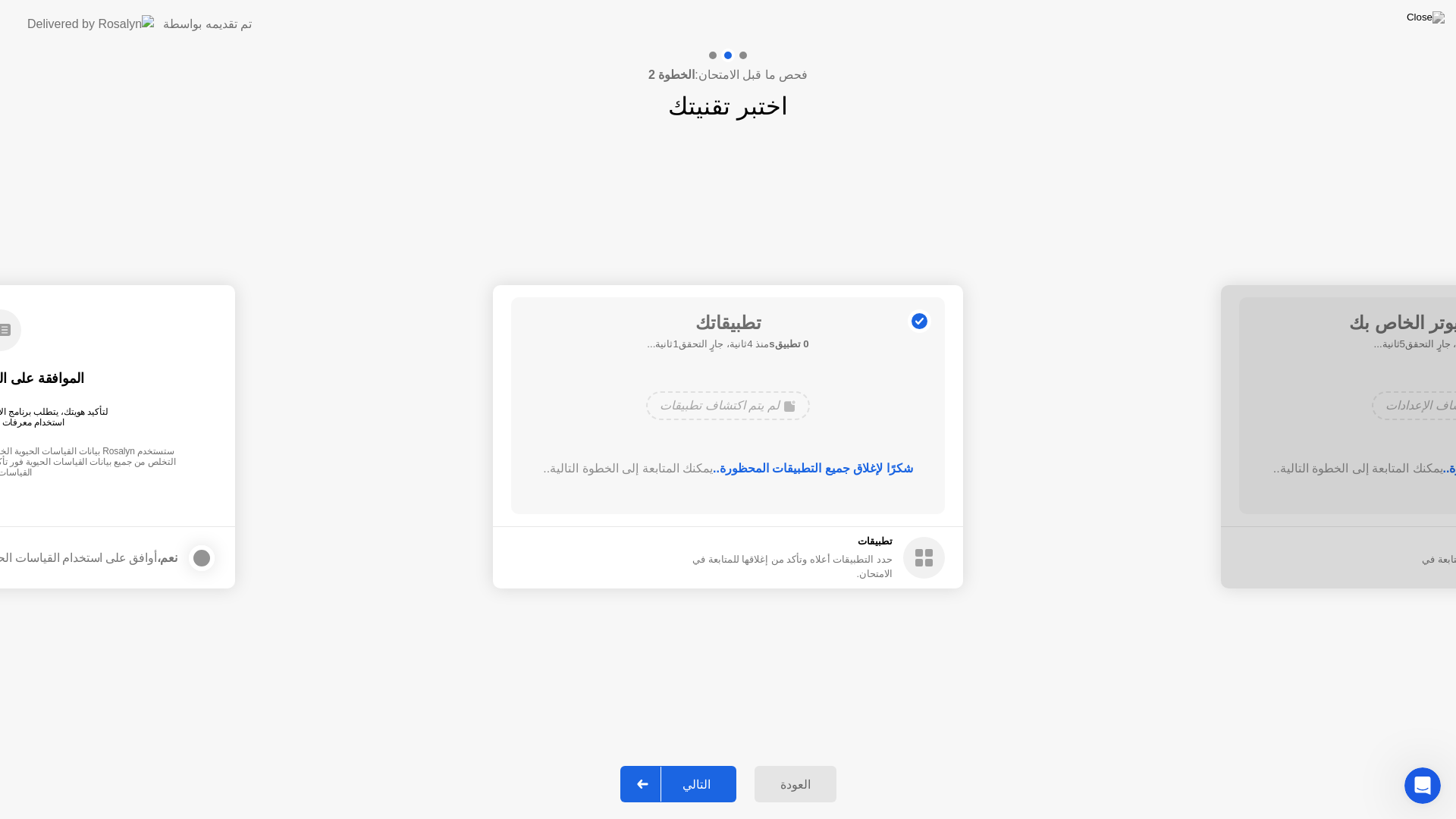
click at [677, 765] on div "التالي" at bounding box center [696, 785] width 70 height 15
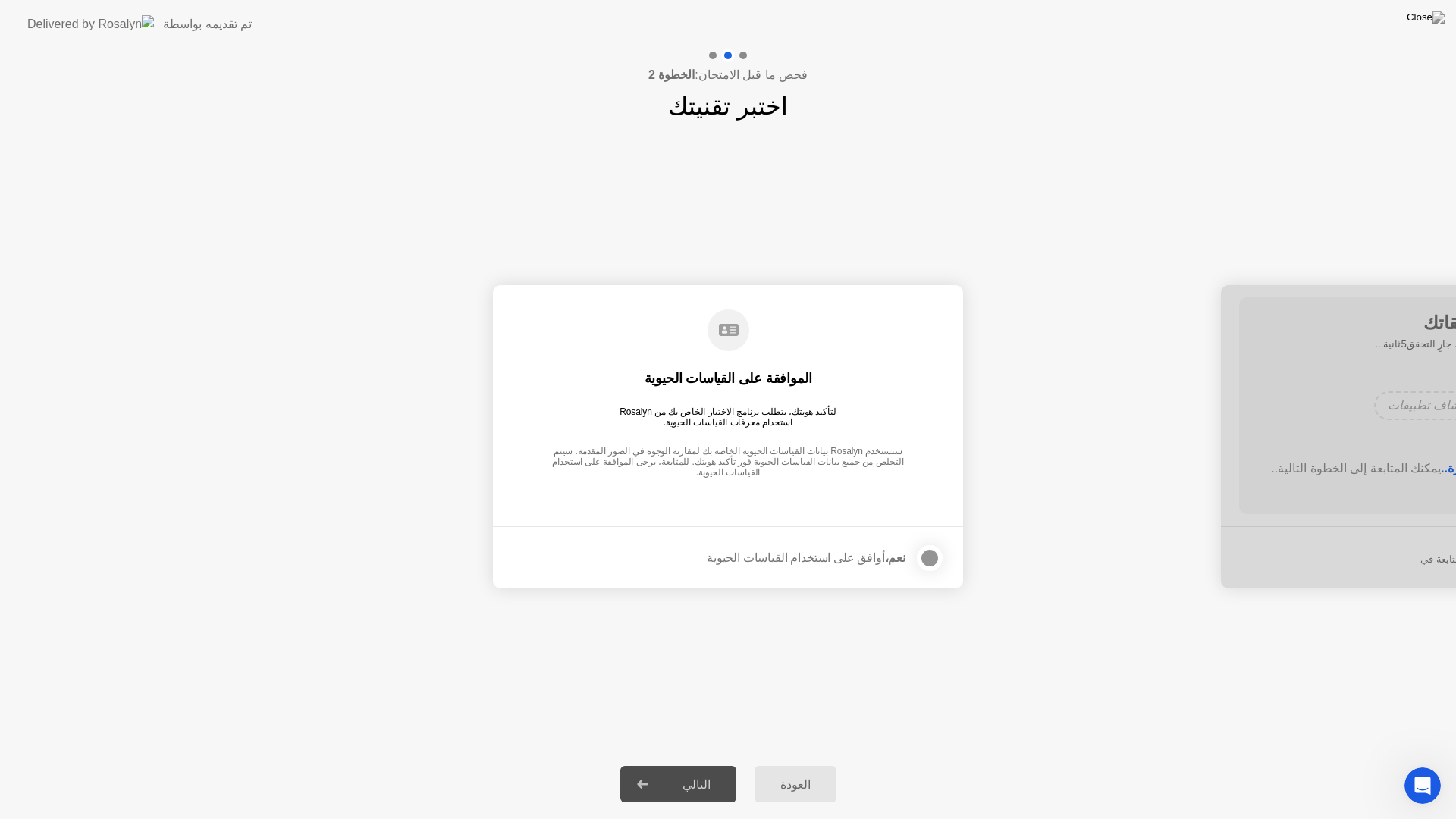
click at [930, 563] on div at bounding box center [929, 558] width 18 height 18
click at [690, 765] on div "التالي" at bounding box center [696, 785] width 70 height 15
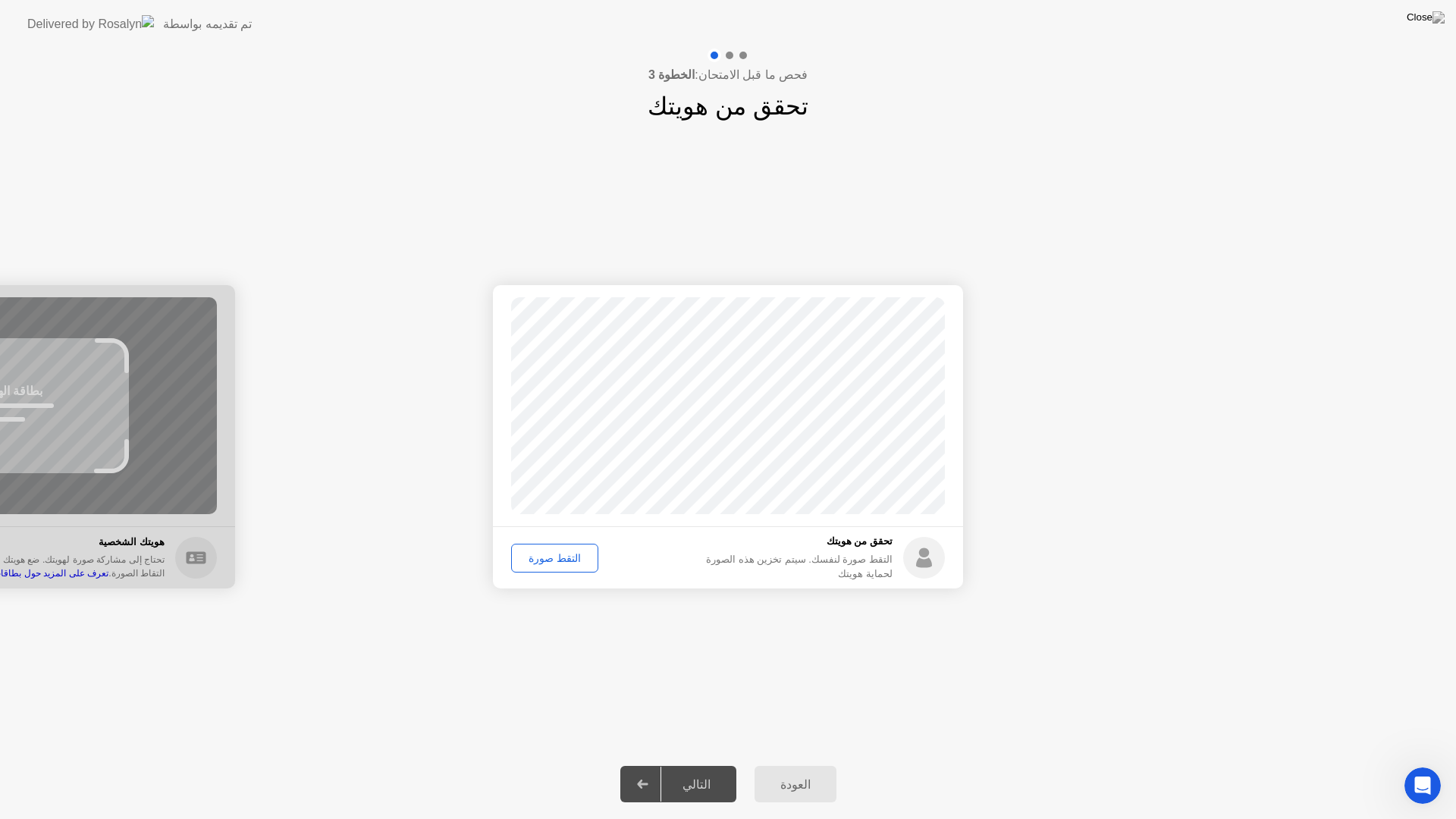
click at [535, 547] on button "التقط صورة" at bounding box center [555, 558] width 87 height 29
click at [661, 765] on div at bounding box center [642, 784] width 36 height 35
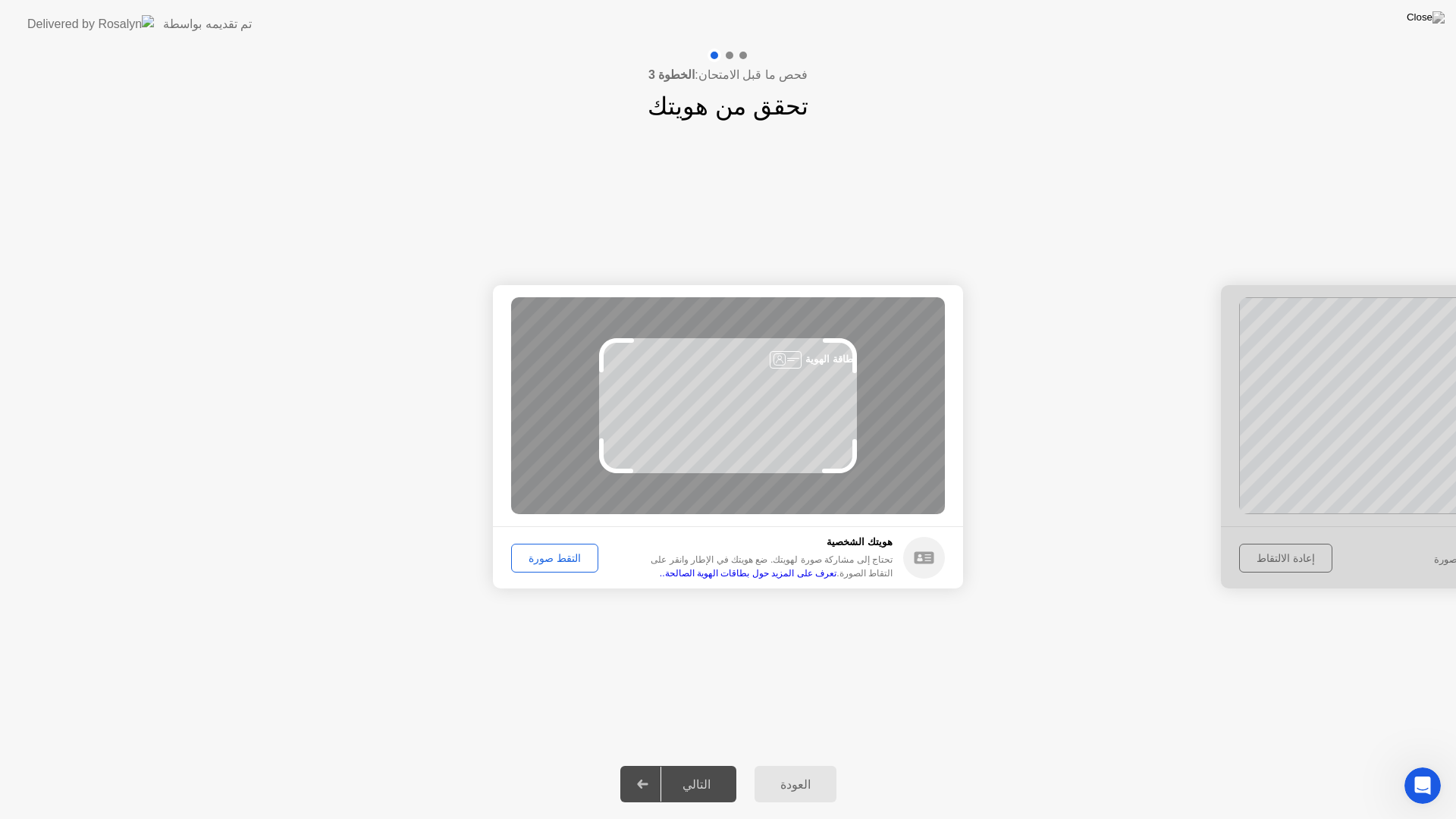
click at [547, 558] on div "التقط صورة" at bounding box center [554, 558] width 77 height 12
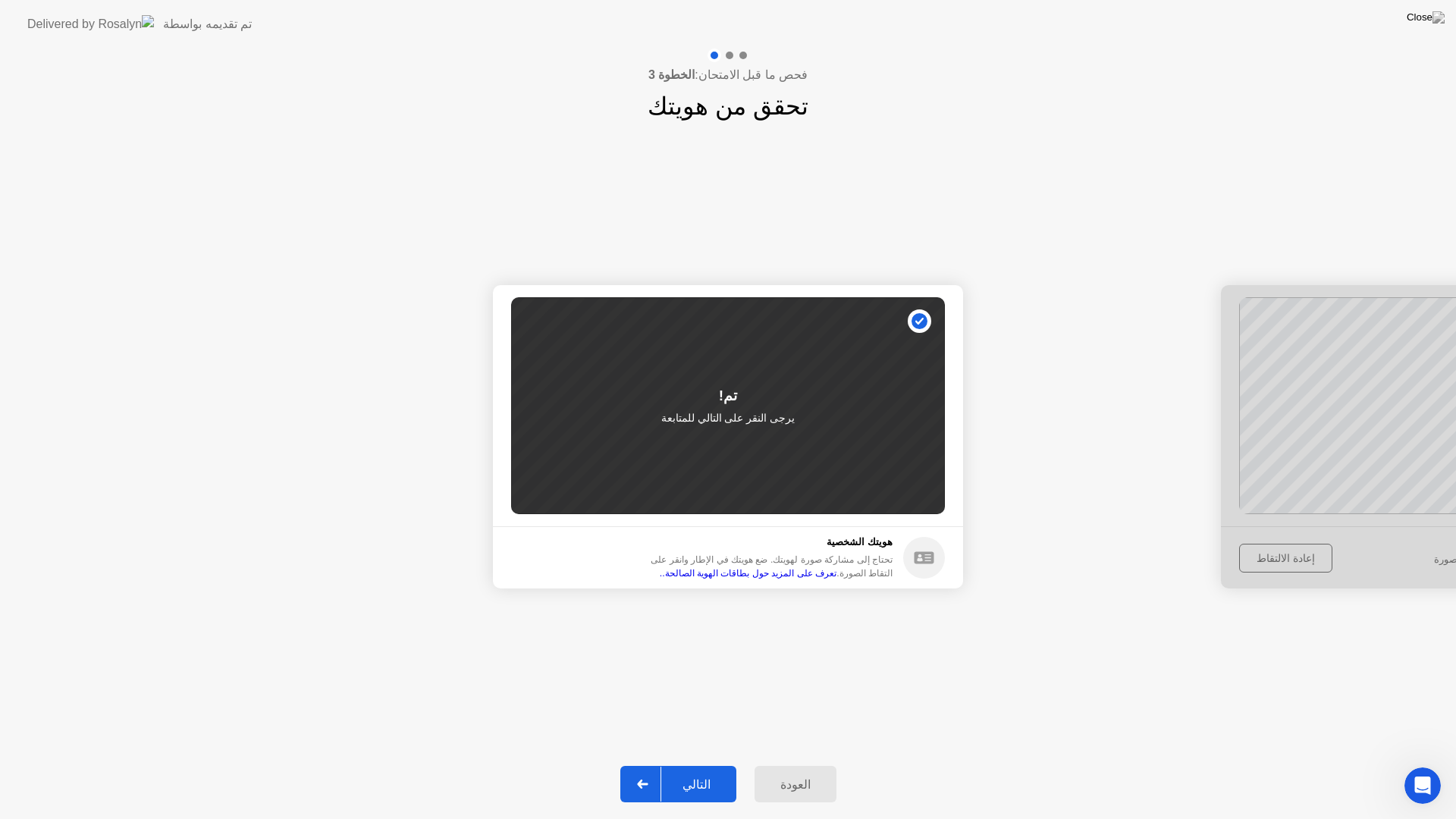
click at [697, 765] on button "التالي" at bounding box center [678, 784] width 116 height 36
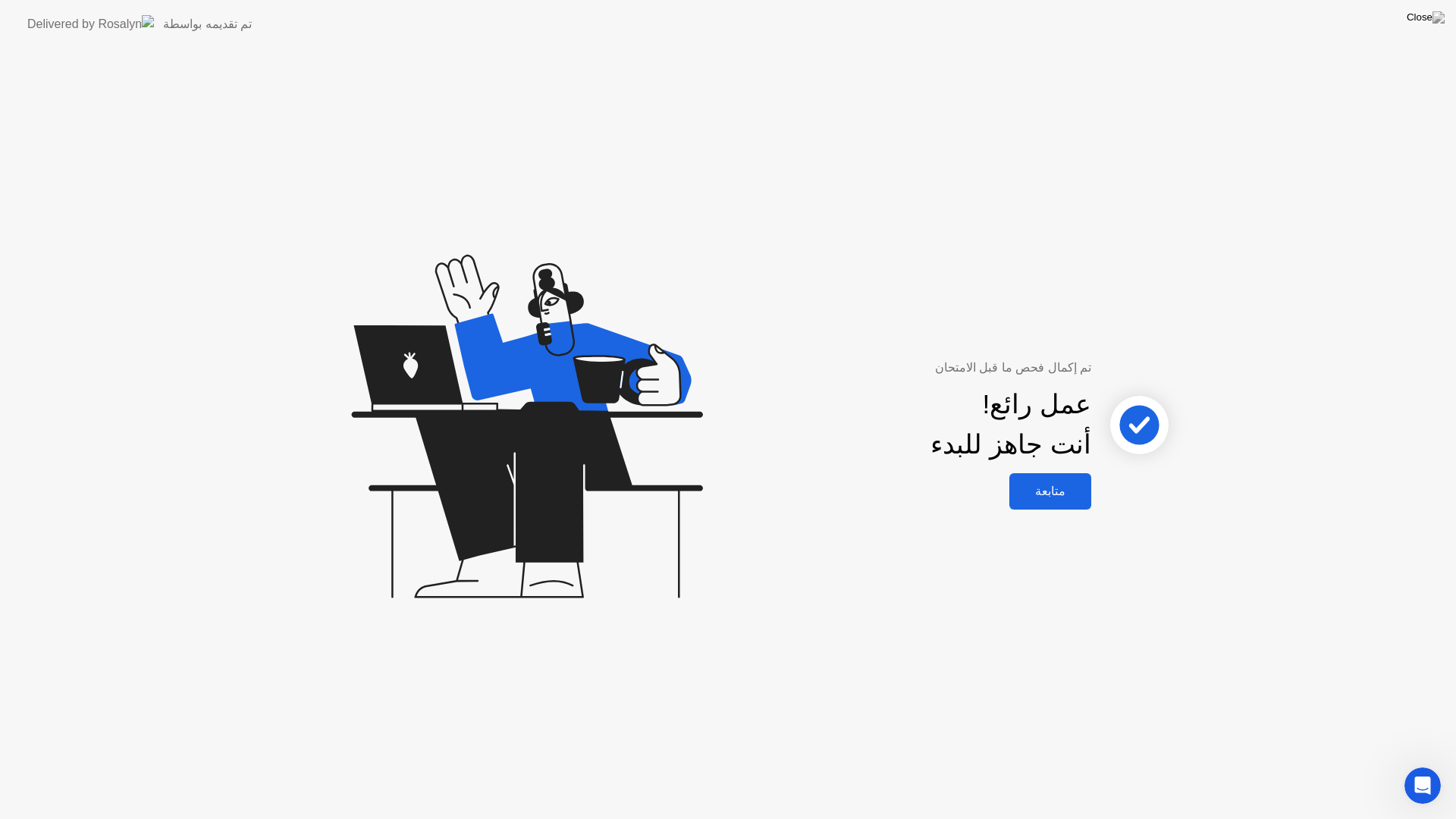
click at [1049, 493] on div "متابعة" at bounding box center [1050, 491] width 73 height 15
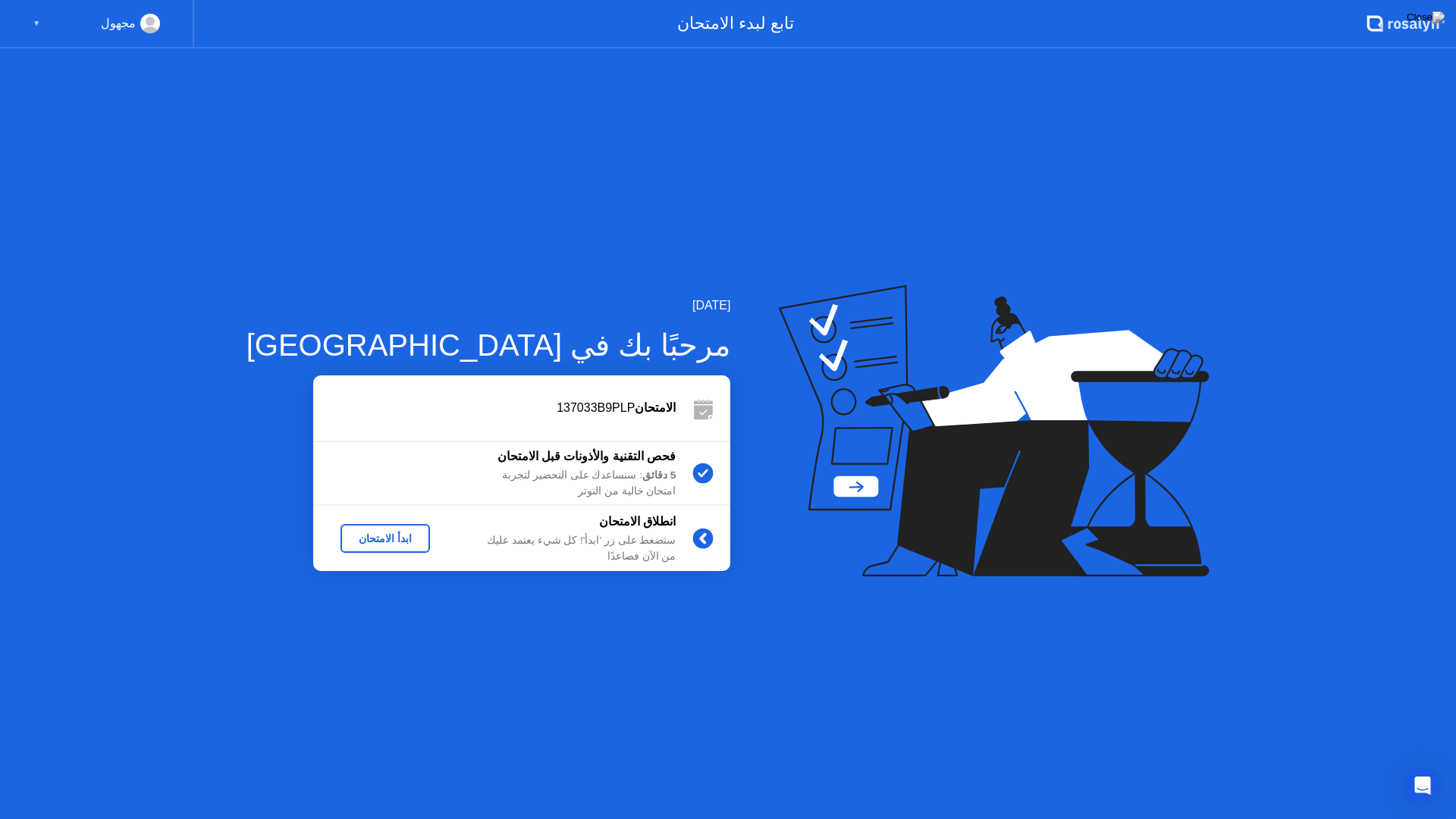
click at [346, 543] on div "ابدأ الامتحان" at bounding box center [385, 538] width 78 height 12
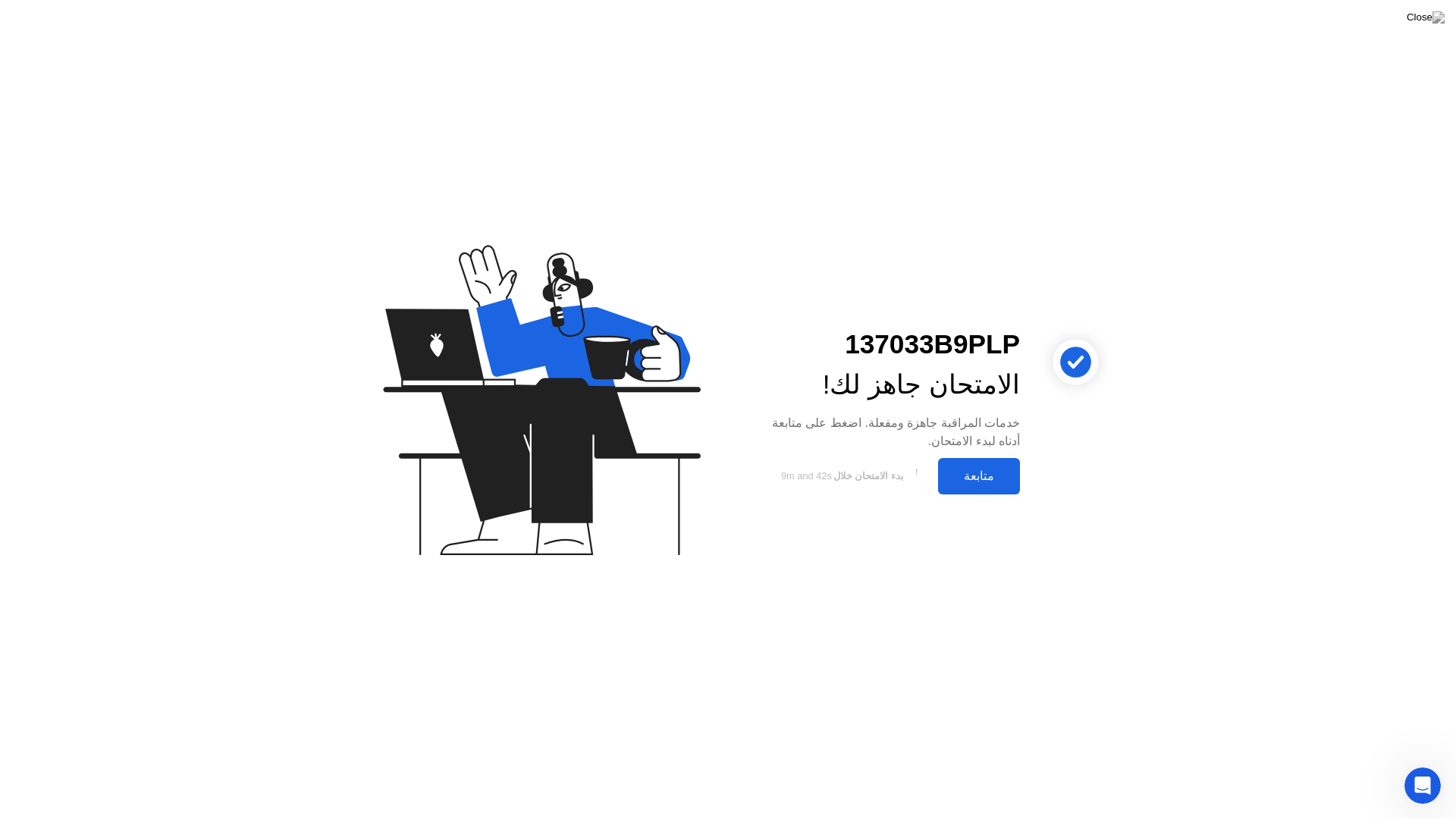
click at [965, 483] on div "متابعة" at bounding box center [979, 476] width 73 height 15
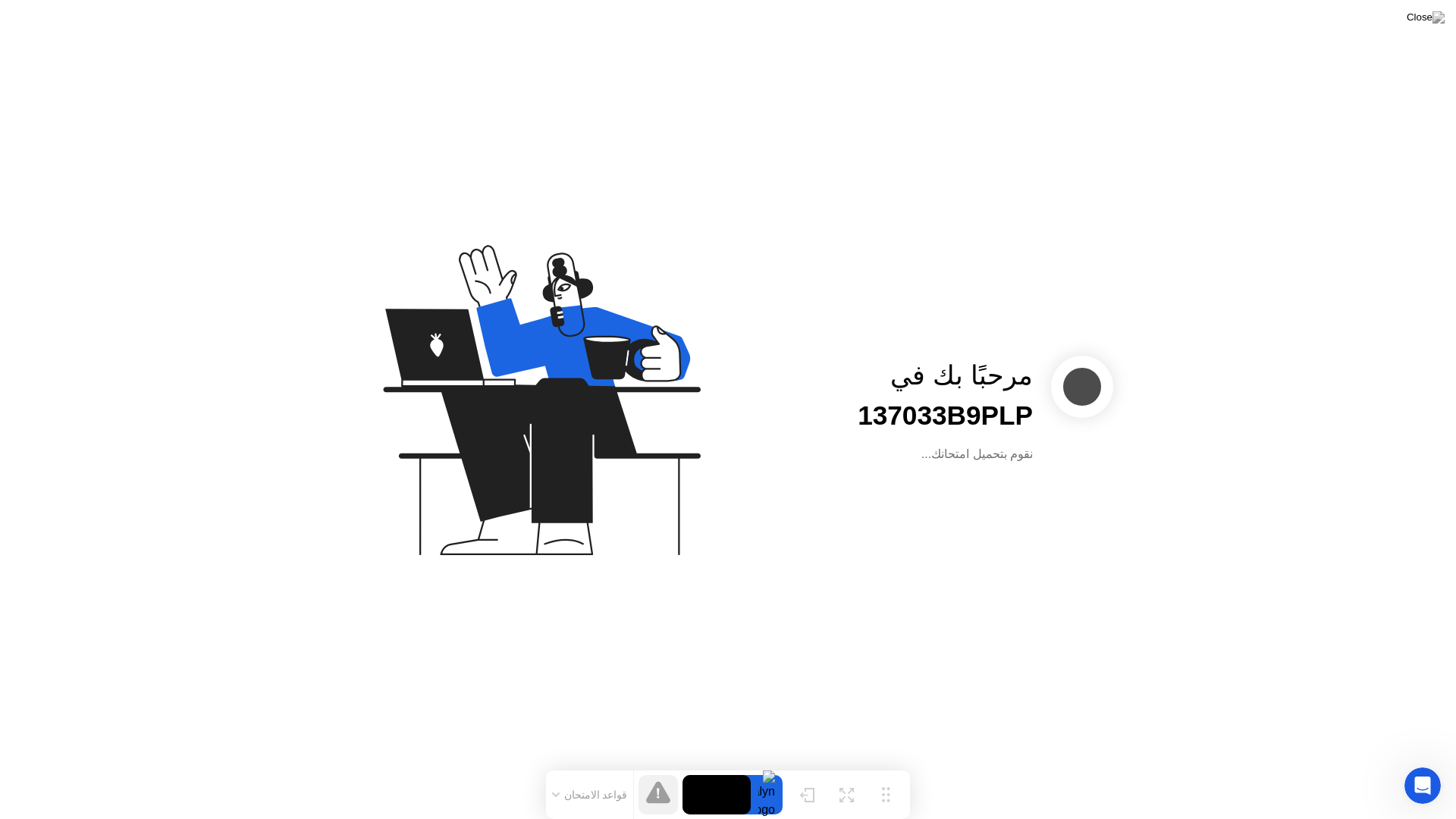
click at [569, 765] on button "قواعد الامتحان" at bounding box center [590, 795] width 85 height 14
